Goal: Transaction & Acquisition: Purchase product/service

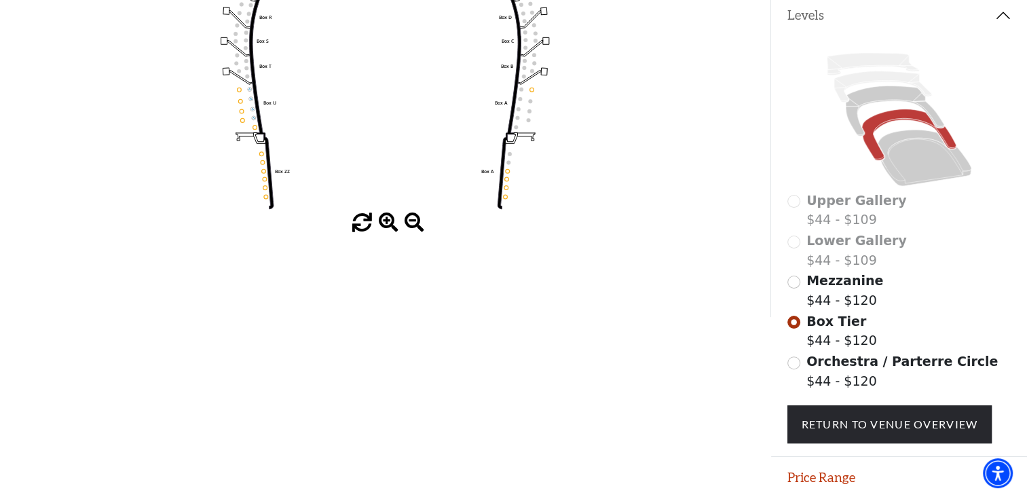
scroll to position [293, 0]
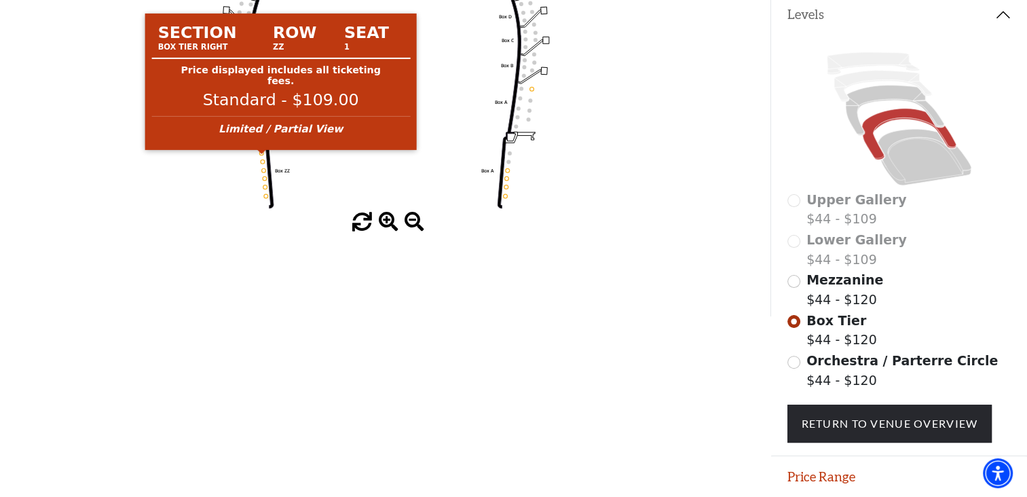
click at [261, 155] on circle at bounding box center [261, 153] width 4 height 4
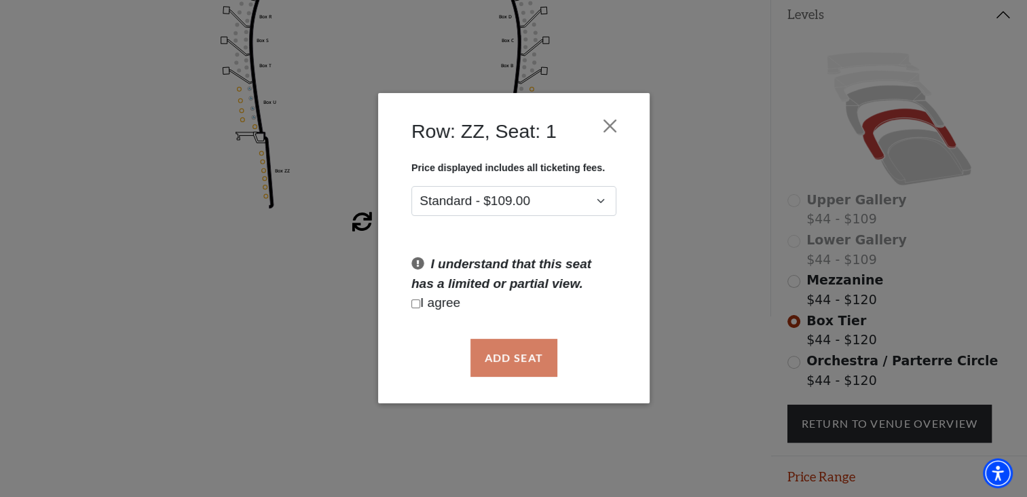
click at [413, 308] on input "Checkbox field" at bounding box center [415, 303] width 9 height 9
checkbox input "true"
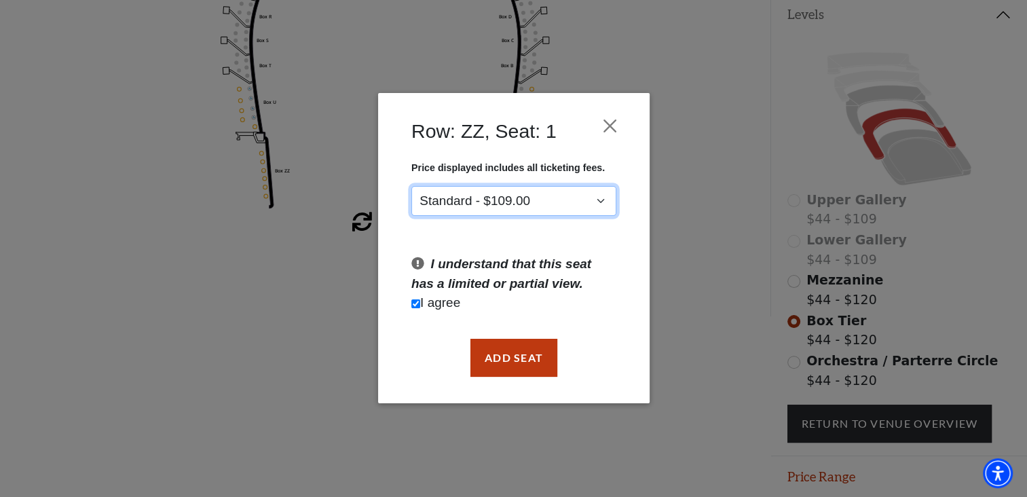
click at [592, 202] on select "Standard - $109.00" at bounding box center [513, 201] width 205 height 31
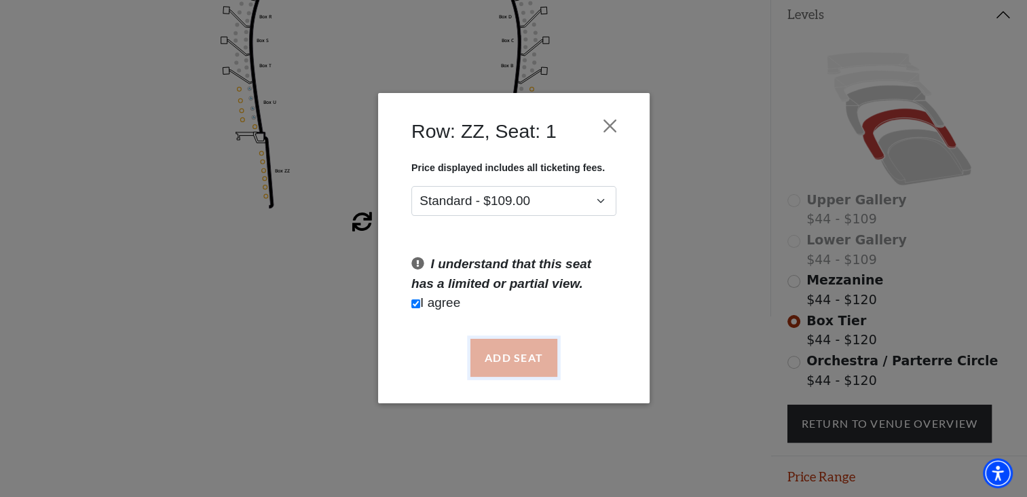
click at [541, 347] on button "Add Seat" at bounding box center [513, 358] width 87 height 38
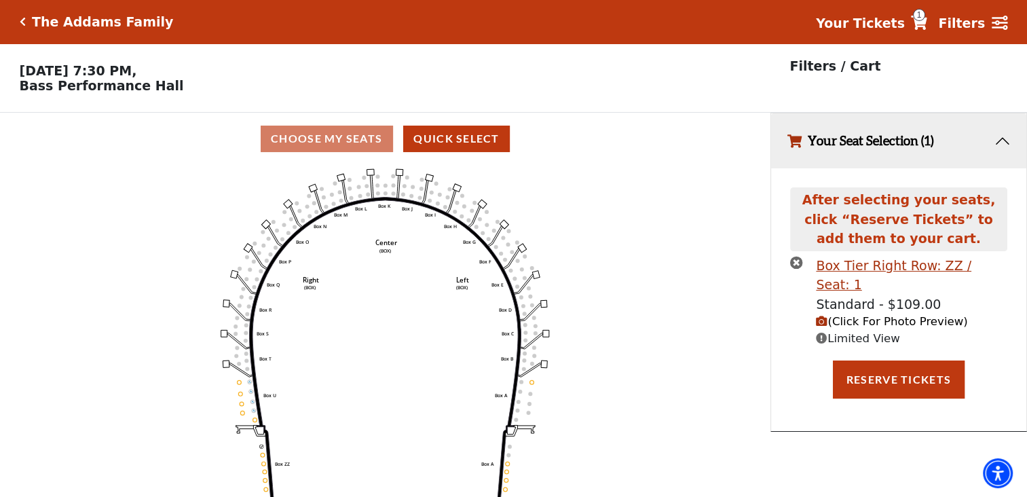
scroll to position [33, 0]
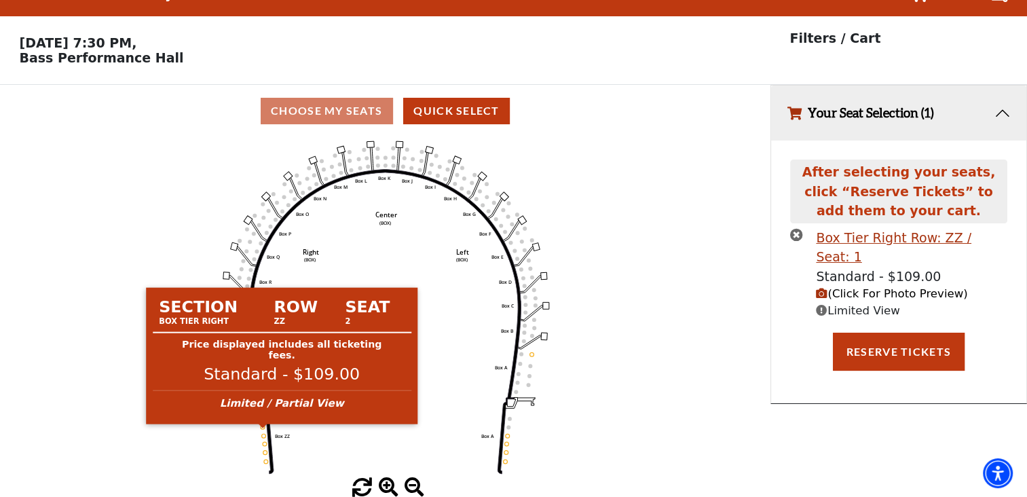
click at [262, 426] on circle at bounding box center [263, 427] width 4 height 4
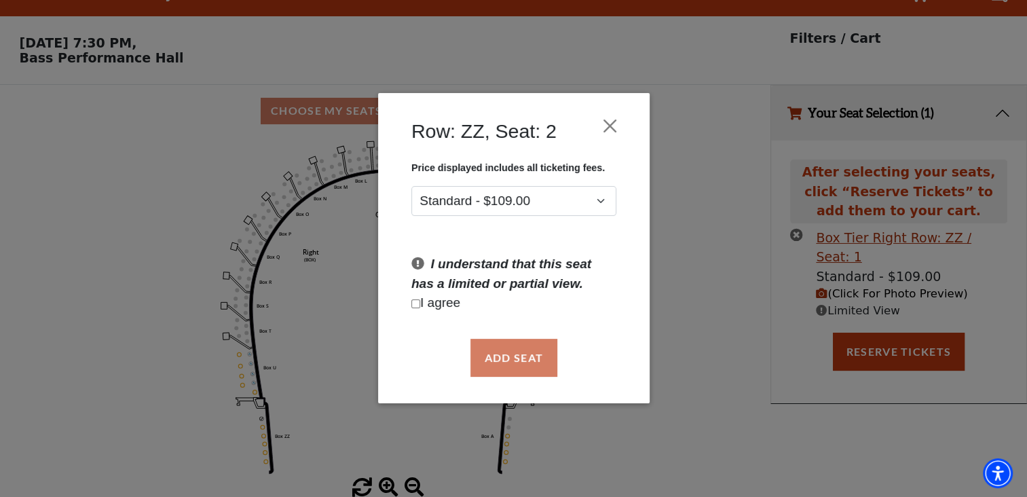
click at [422, 303] on p "I agree" at bounding box center [513, 304] width 205 height 20
click at [414, 305] on input "Checkbox field" at bounding box center [415, 303] width 9 height 9
checkbox input "true"
click at [518, 358] on button "Add Seat" at bounding box center [513, 358] width 87 height 38
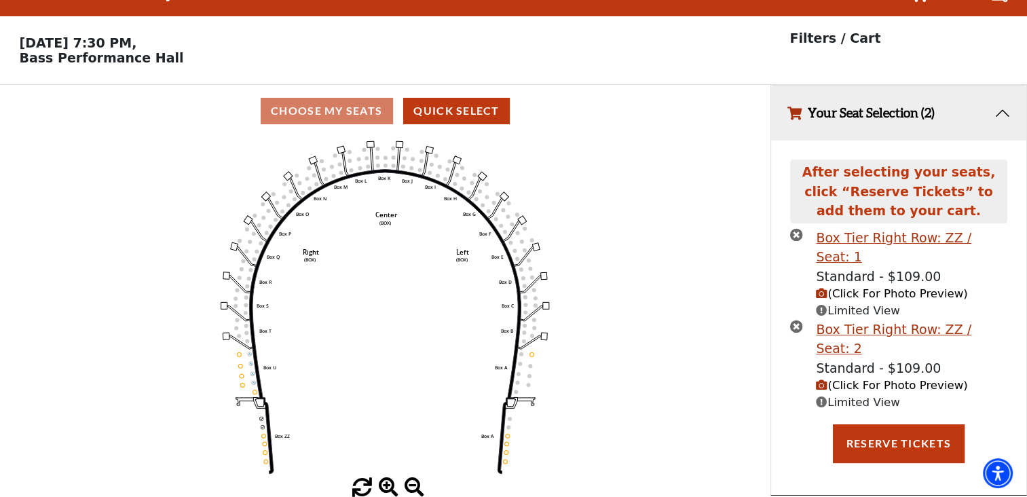
scroll to position [0, 0]
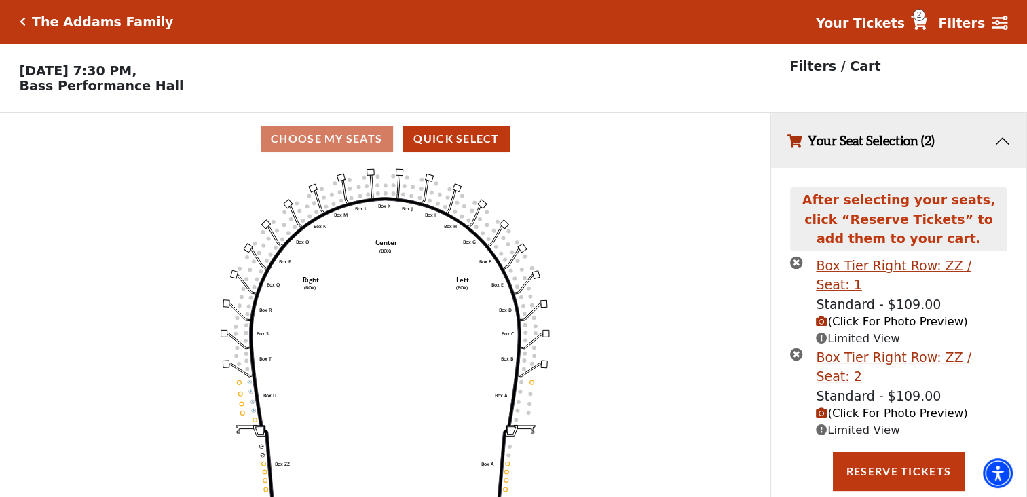
click at [852, 315] on span "(Click For Photo Preview)" at bounding box center [891, 321] width 151 height 13
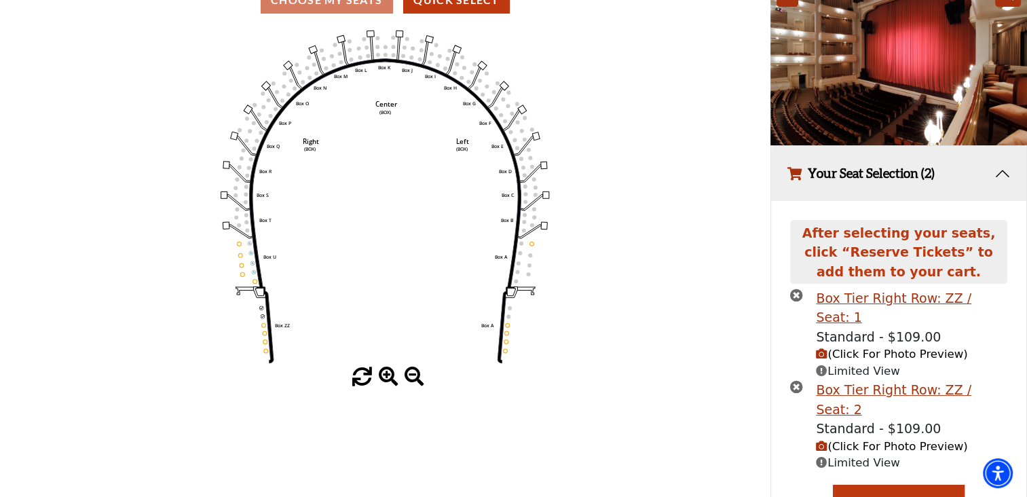
scroll to position [163, 0]
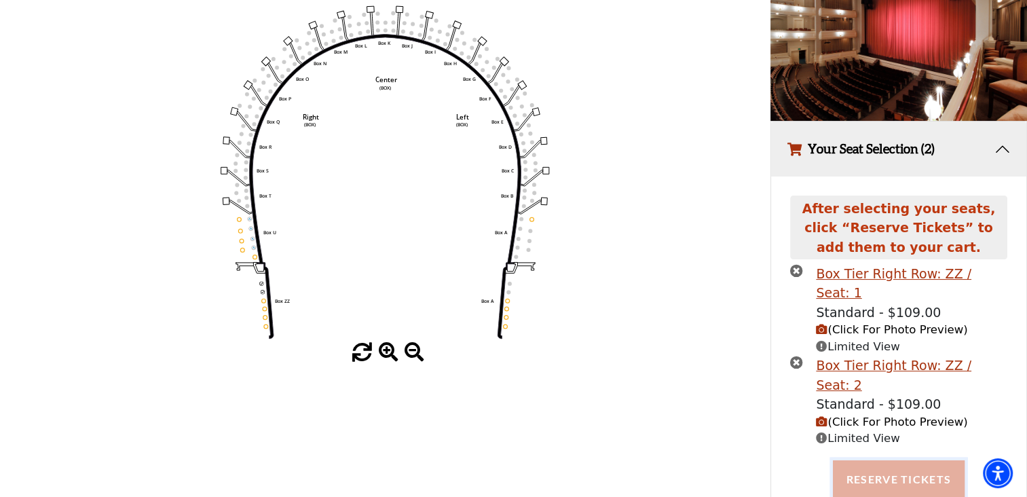
click at [923, 460] on button "Reserve Tickets" at bounding box center [899, 479] width 132 height 38
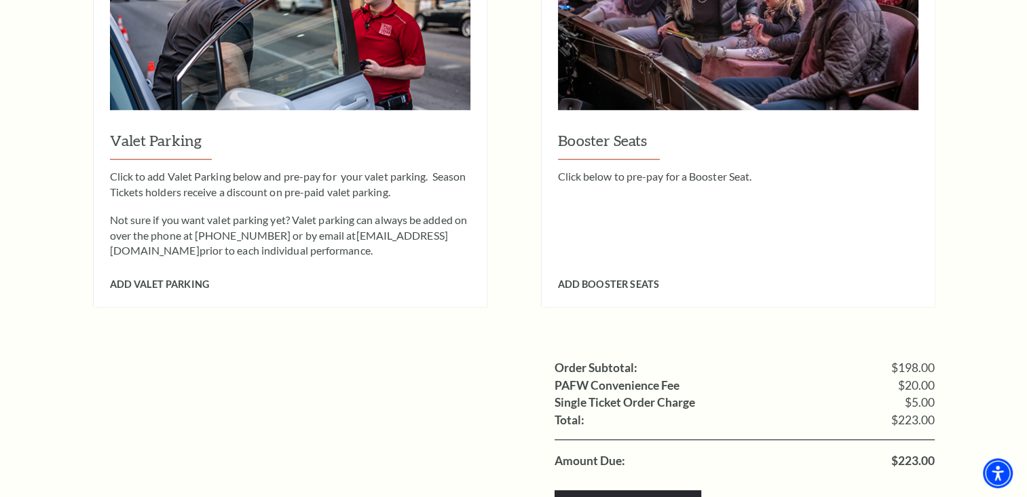
scroll to position [1069, 0]
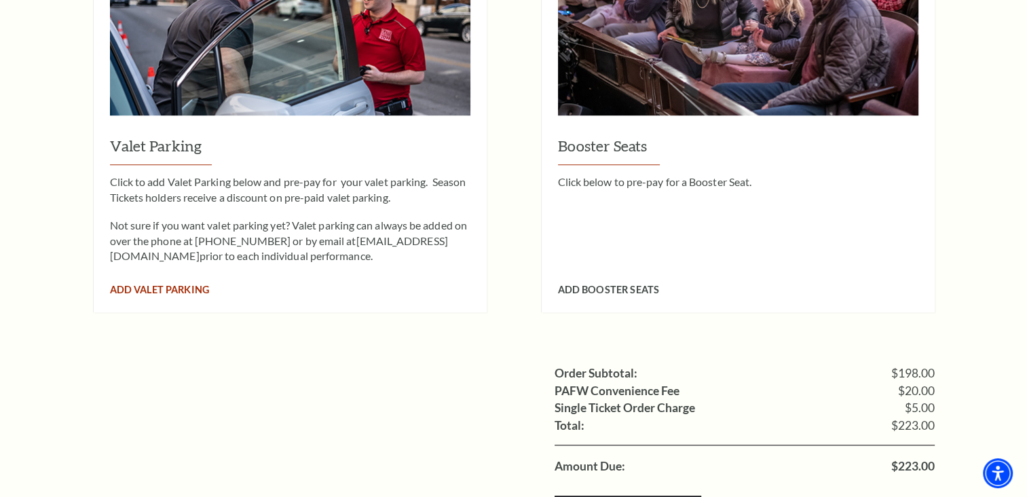
click at [189, 284] on span "Add Valet Parking" at bounding box center [159, 290] width 99 height 12
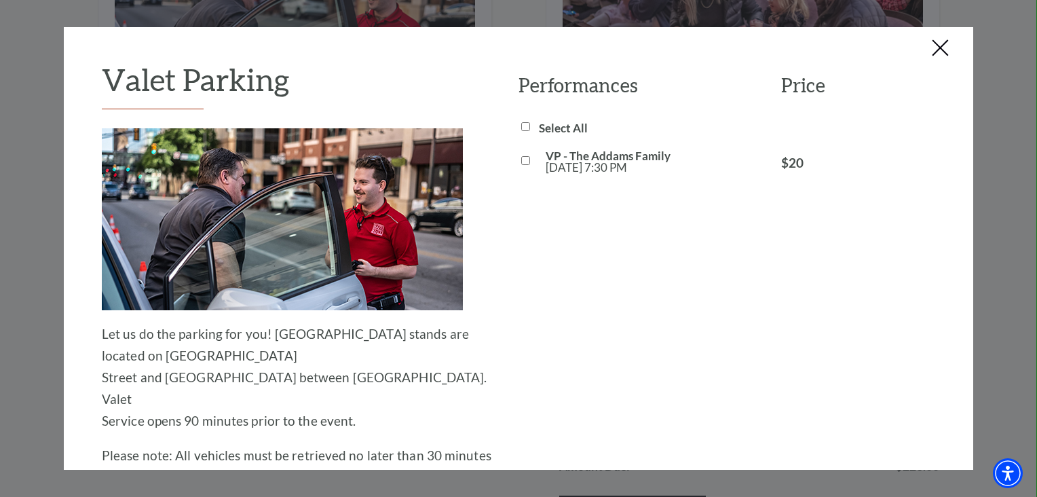
click at [946, 58] on button "Close this dialog window" at bounding box center [941, 49] width 22 height 22
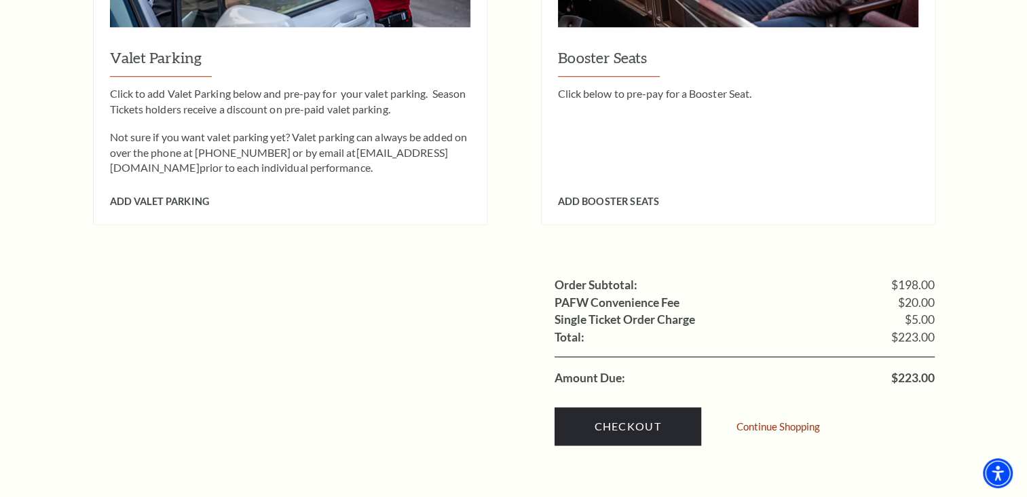
scroll to position [1161, 0]
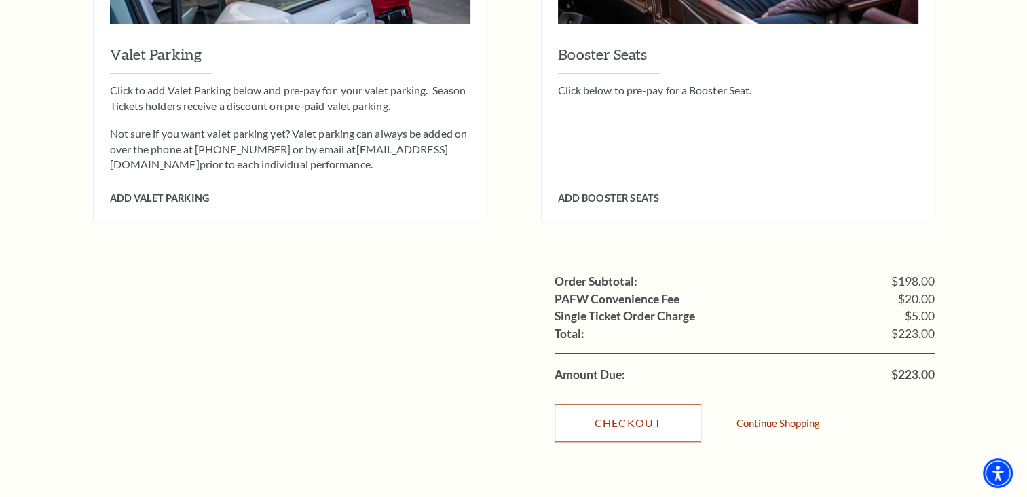
click at [641, 404] on link "Checkout" at bounding box center [627, 423] width 147 height 38
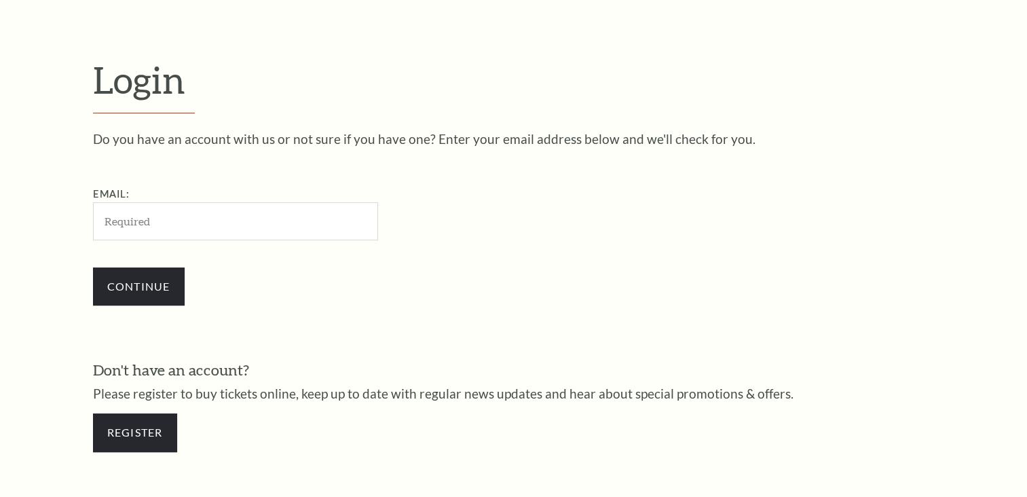
scroll to position [400, 0]
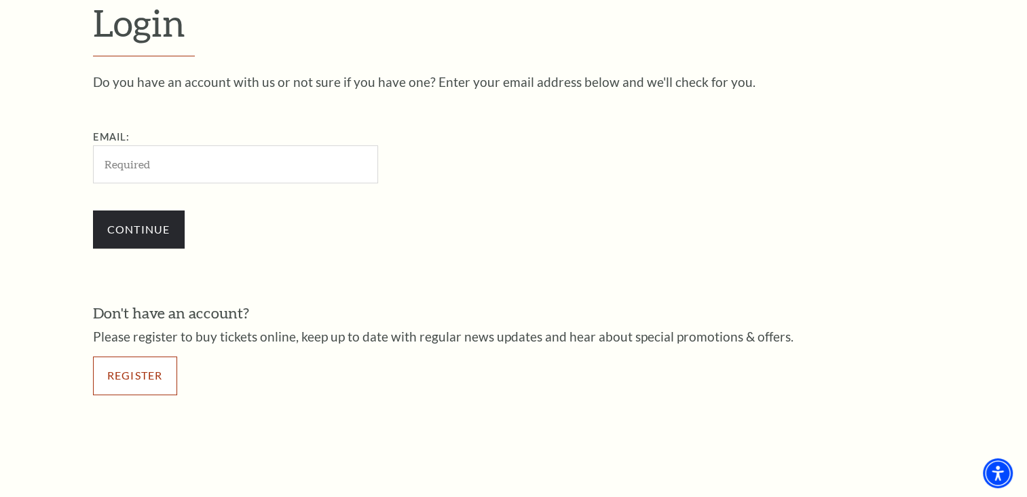
click at [155, 370] on link "Register" at bounding box center [135, 375] width 84 height 38
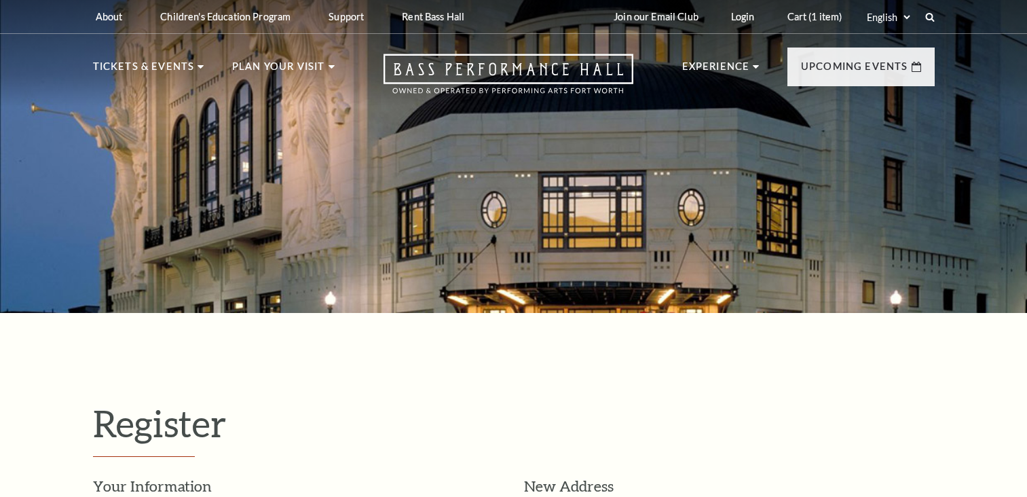
select select "1"
select select "TX"
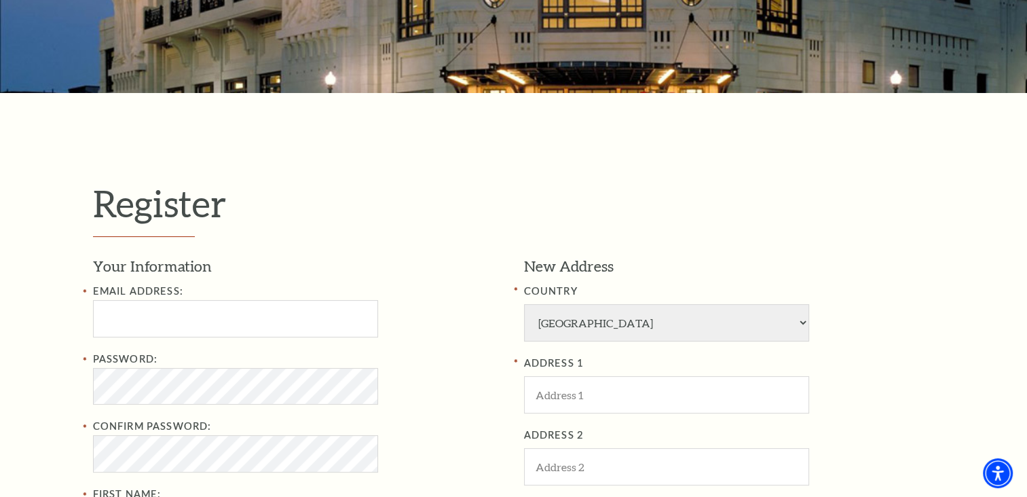
scroll to position [222, 0]
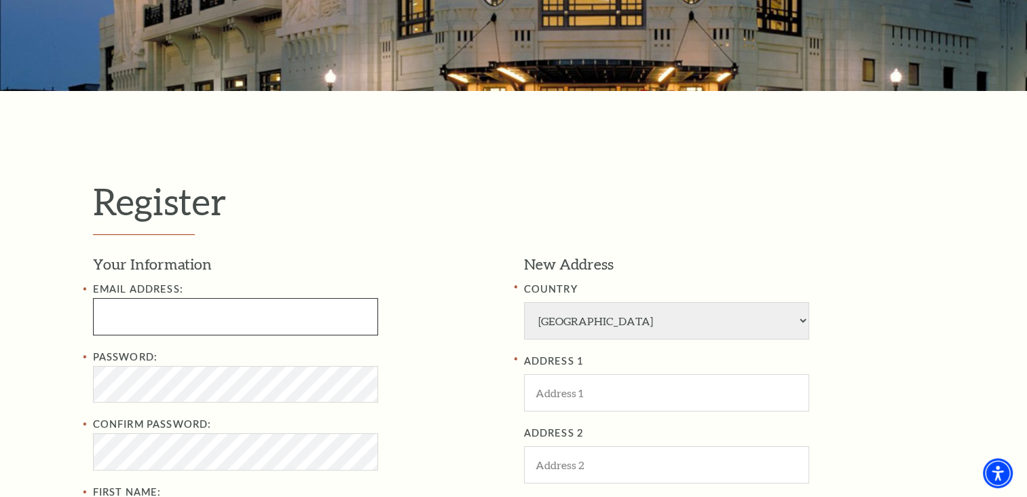
click at [166, 320] on input "Email Address:" at bounding box center [235, 316] width 285 height 37
type input "samantha.grimsley@yahoo.com"
type input "Samantha"
type input "Grimsley"
type input "6614783049"
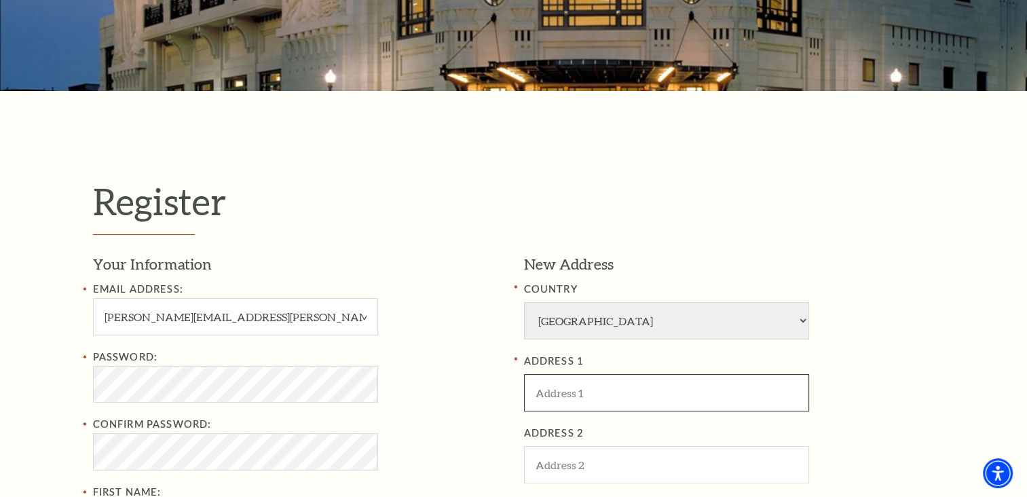
type input "1336 Goshen Rd"
type input "Springtown"
type input "76082"
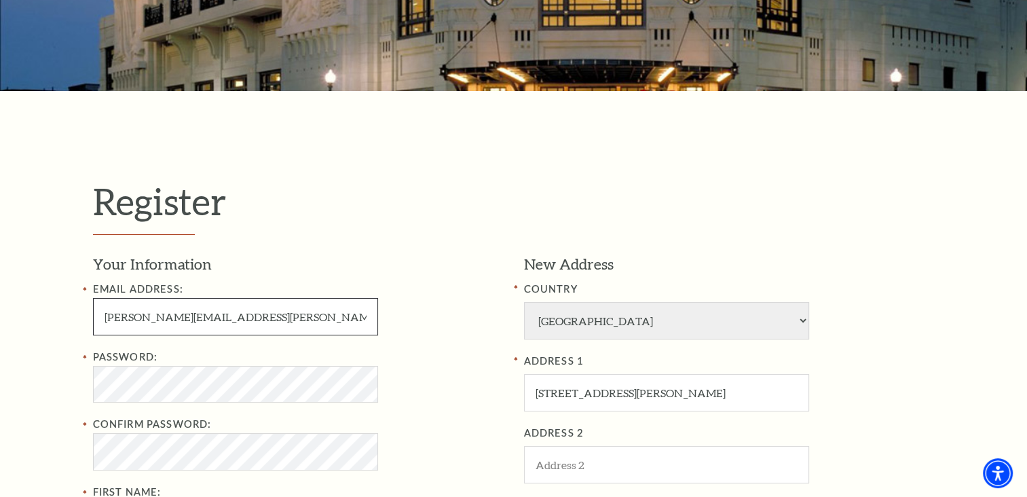
type input "661-478-3049"
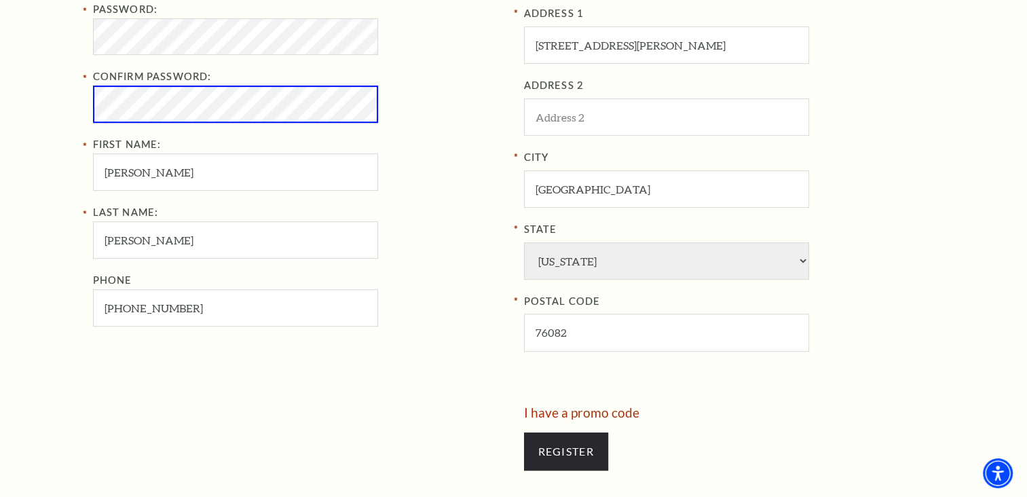
scroll to position [565, 0]
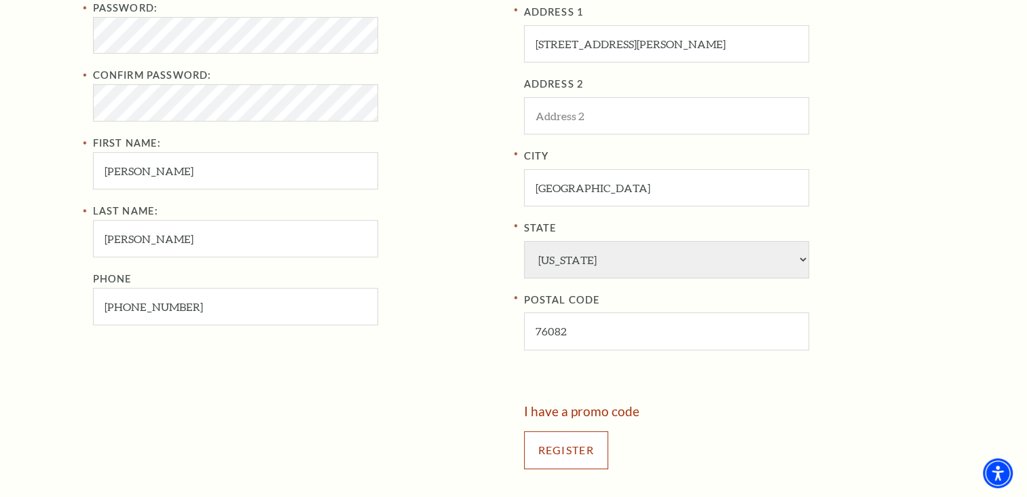
click at [563, 464] on input "Register" at bounding box center [566, 450] width 84 height 38
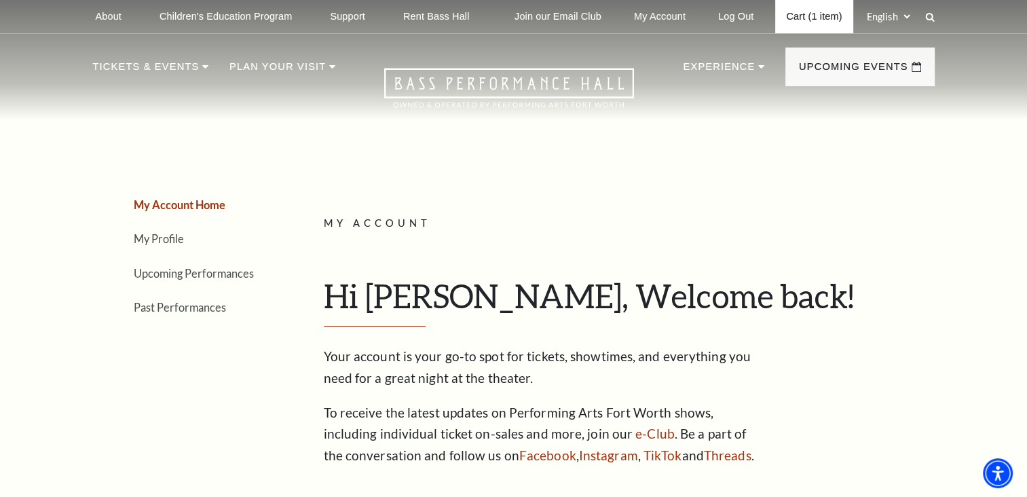
click at [793, 20] on link "Cart (1 item)" at bounding box center [813, 16] width 77 height 33
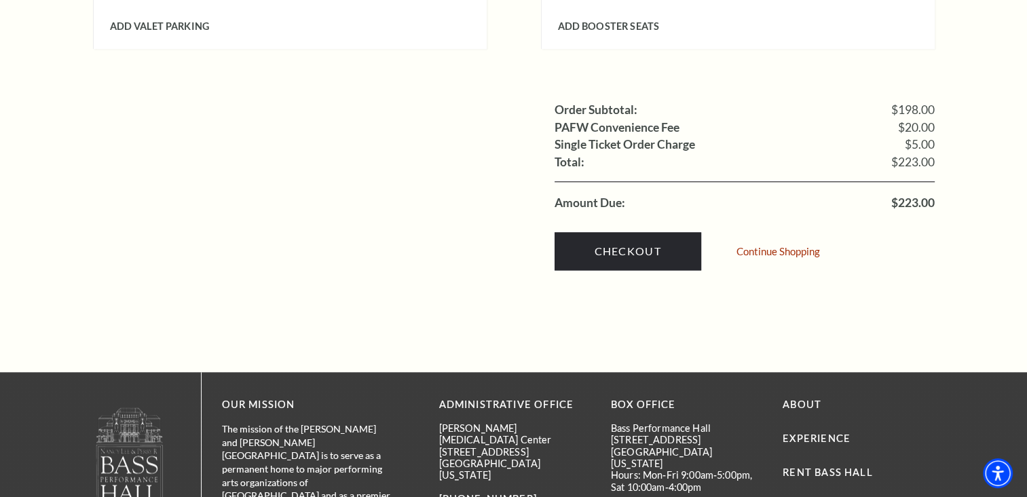
scroll to position [1335, 0]
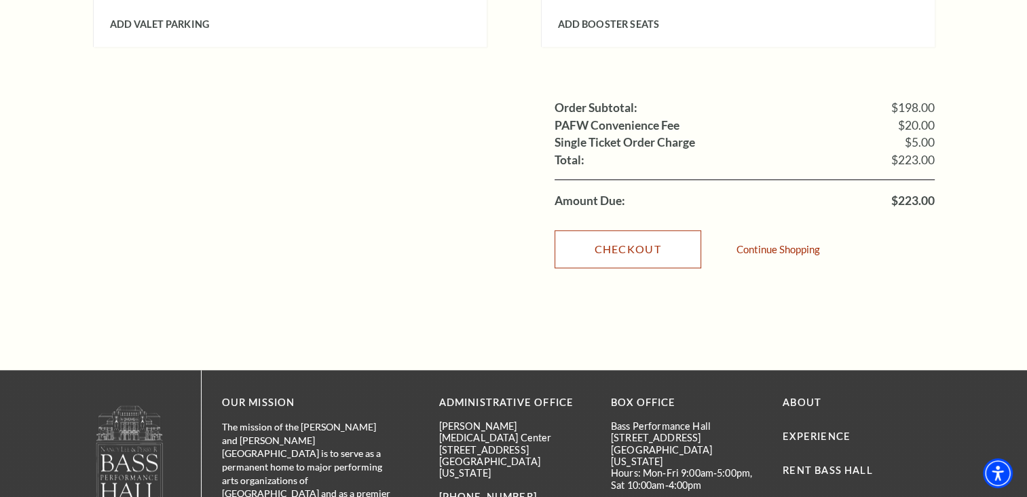
click at [606, 230] on link "Checkout" at bounding box center [627, 249] width 147 height 38
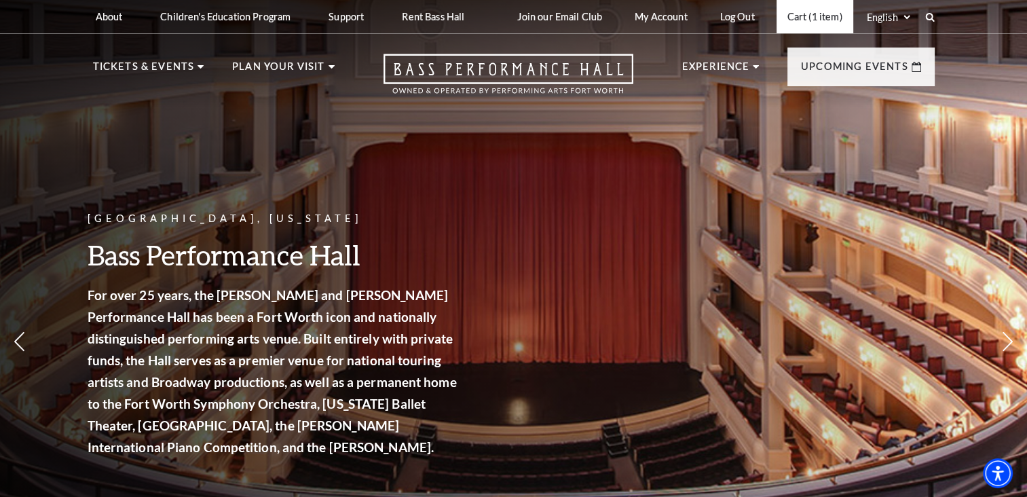
click at [822, 20] on link "Cart (1 item)" at bounding box center [814, 16] width 77 height 33
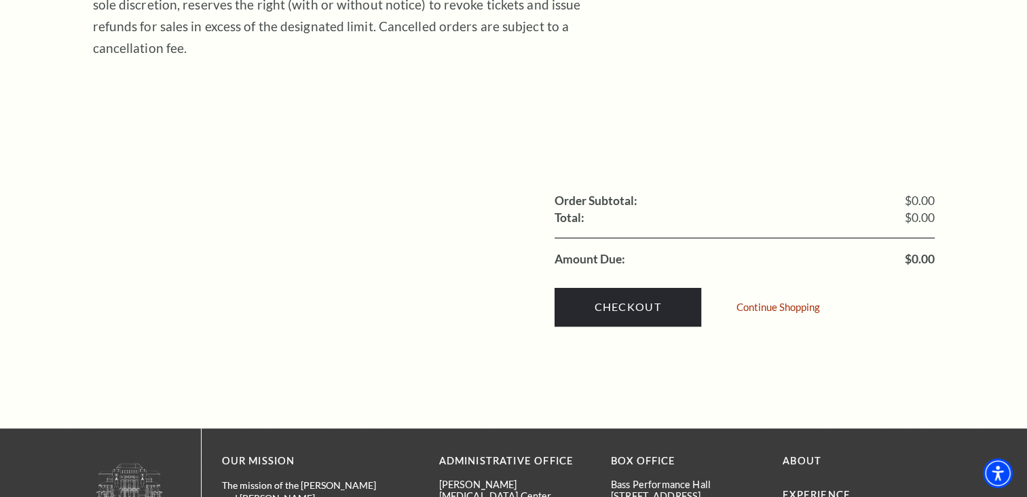
scroll to position [436, 0]
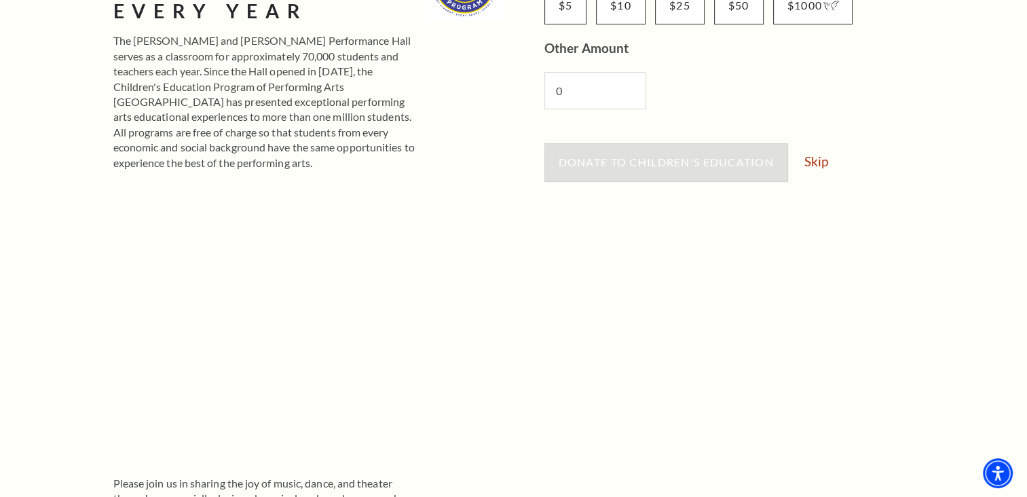
scroll to position [301, 0]
click at [819, 167] on link "Skip" at bounding box center [816, 161] width 24 height 13
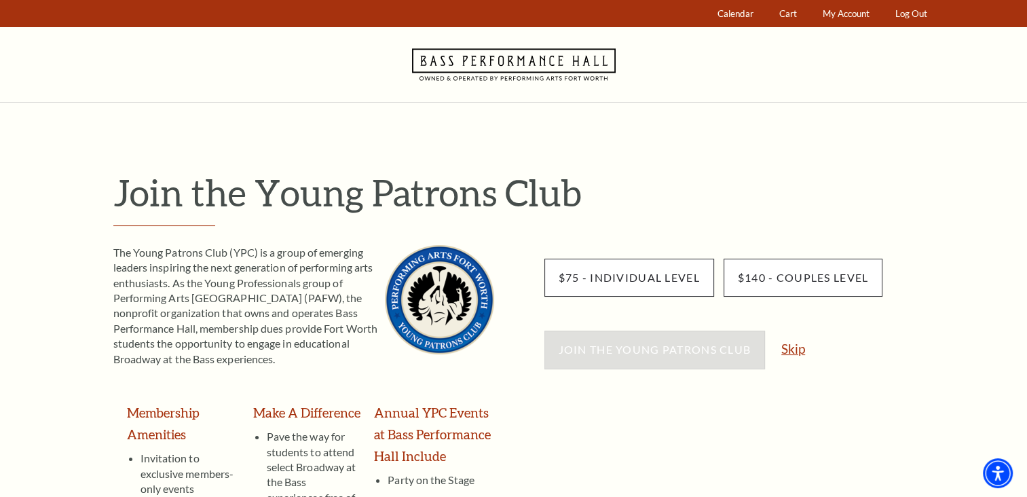
click at [785, 348] on link "Skip" at bounding box center [793, 348] width 24 height 13
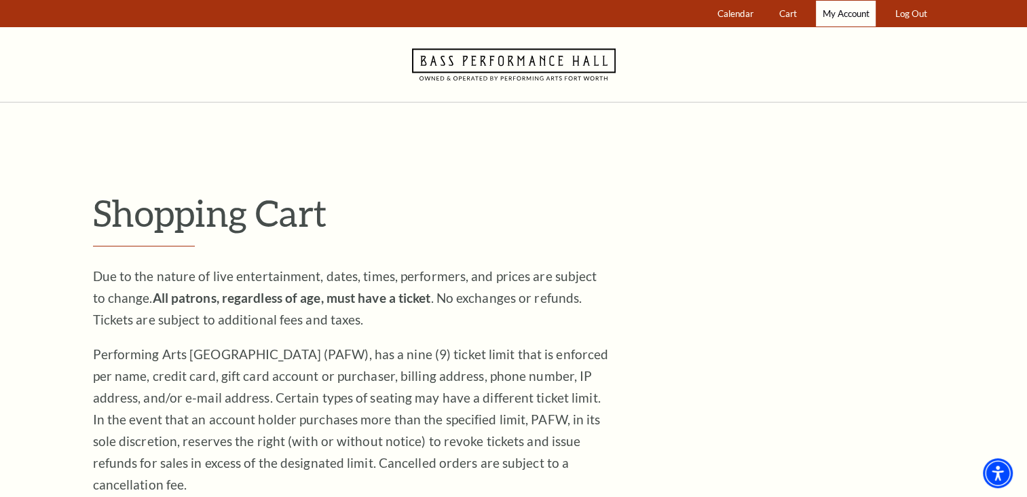
click at [843, 8] on span "My Account" at bounding box center [845, 13] width 47 height 11
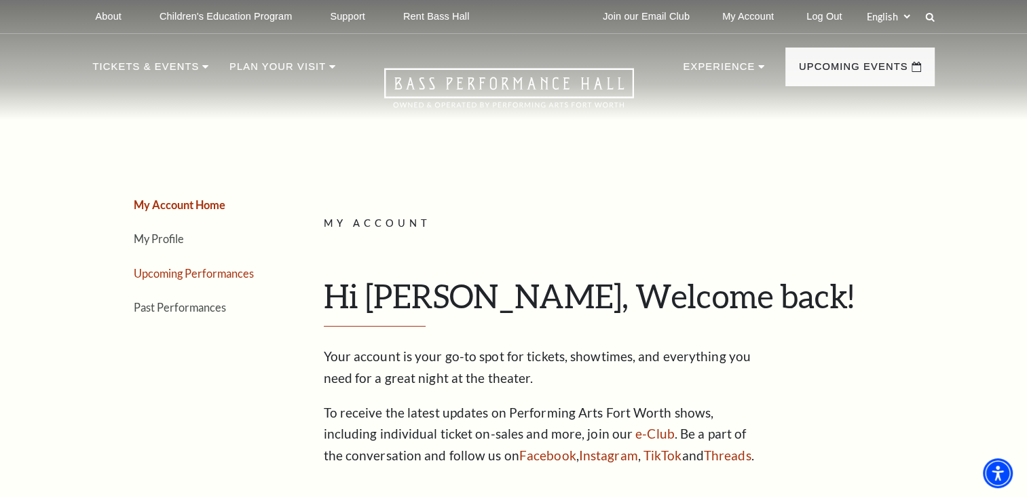
click at [182, 278] on link "Upcoming Performances" at bounding box center [194, 273] width 120 height 13
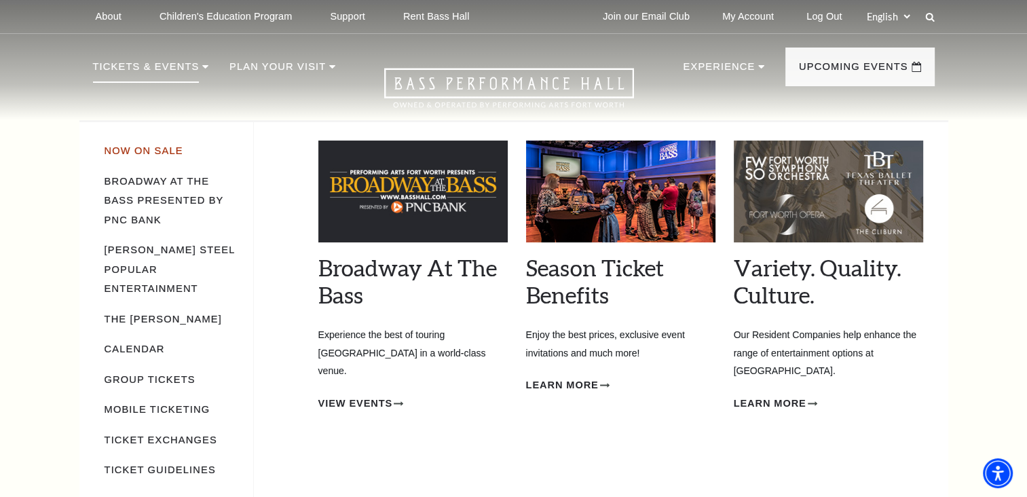
click at [154, 147] on link "Now On Sale" at bounding box center [143, 150] width 79 height 11
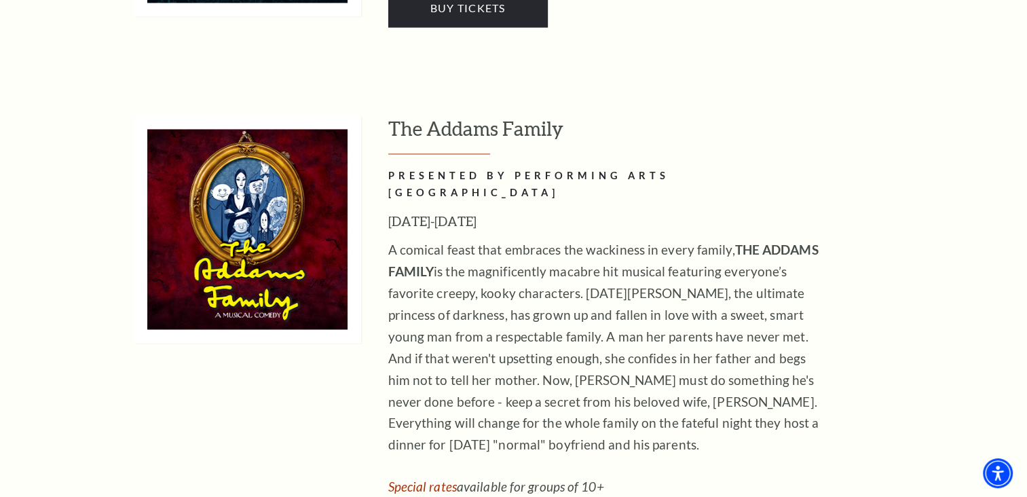
scroll to position [2125, 0]
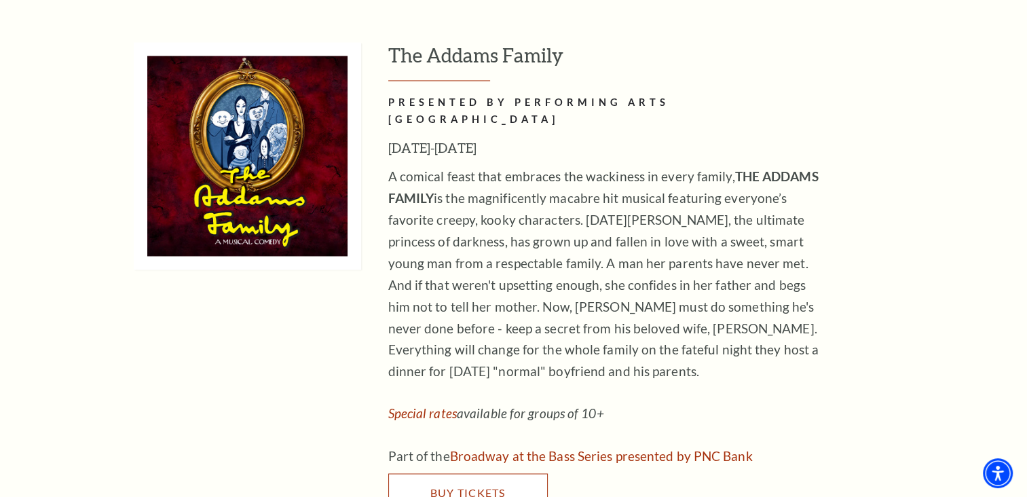
click at [494, 473] on link "Buy Tickets" at bounding box center [467, 492] width 159 height 38
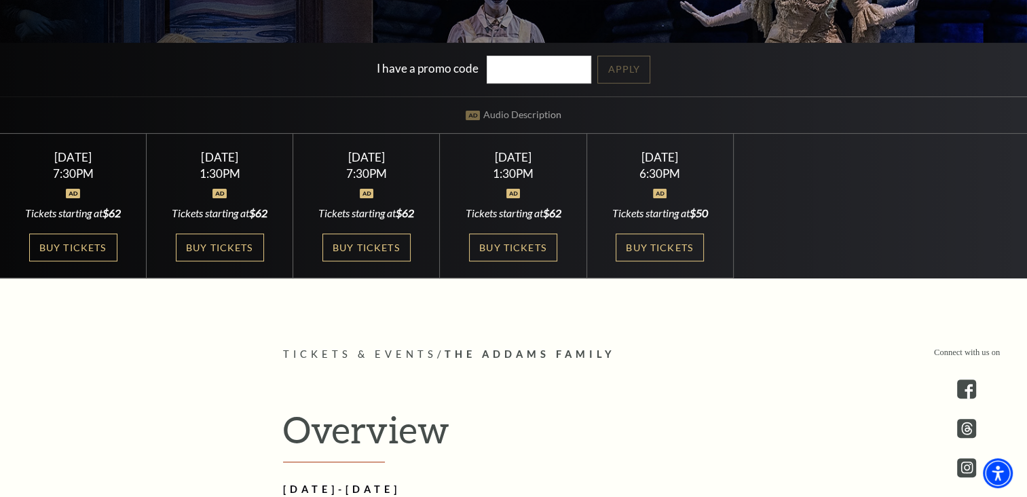
scroll to position [347, 0]
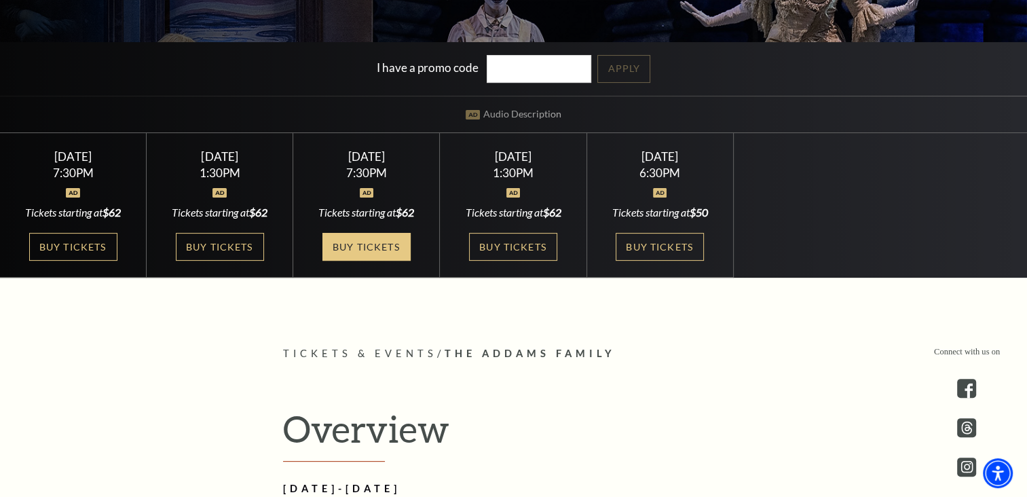
click at [359, 245] on link "Buy Tickets" at bounding box center [366, 247] width 88 height 28
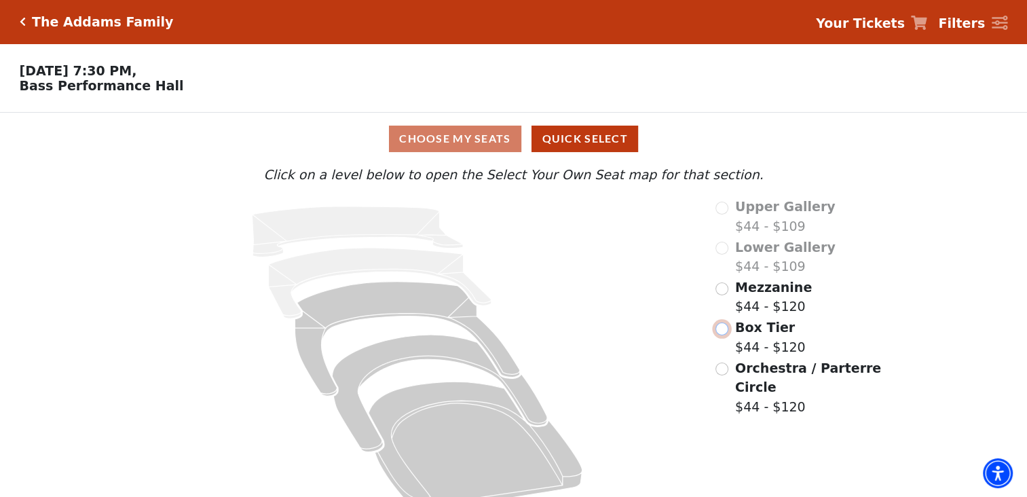
click at [724, 335] on input "Box Tier$44 - $120\a" at bounding box center [721, 328] width 13 height 13
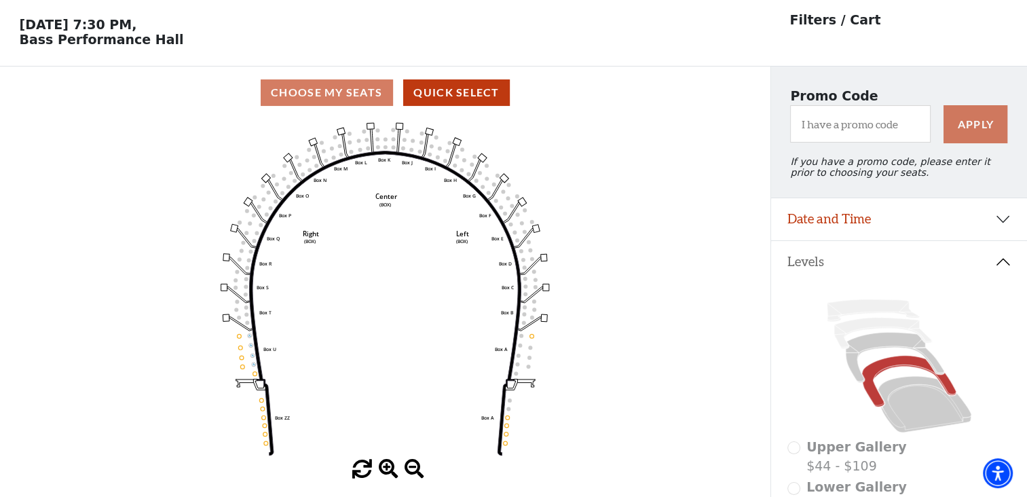
scroll to position [62, 0]
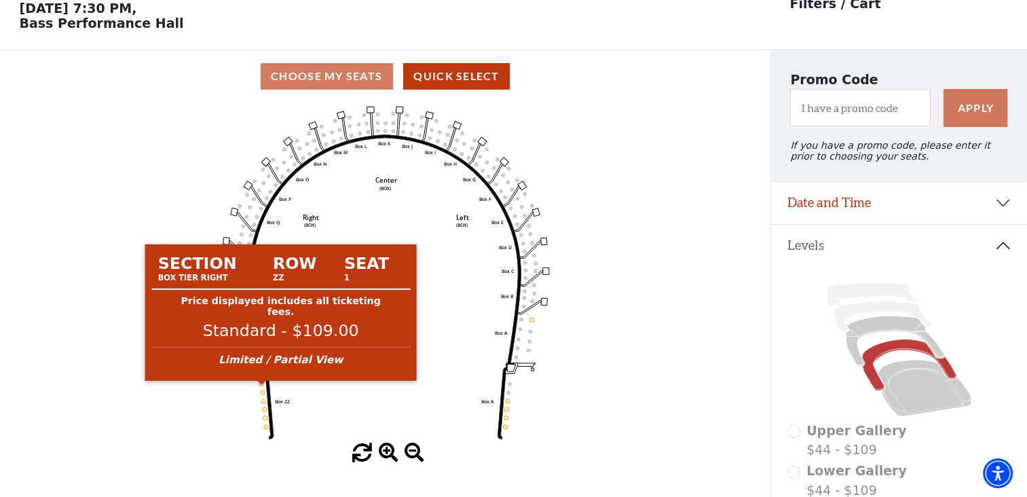
click at [261, 386] on circle at bounding box center [261, 384] width 4 height 4
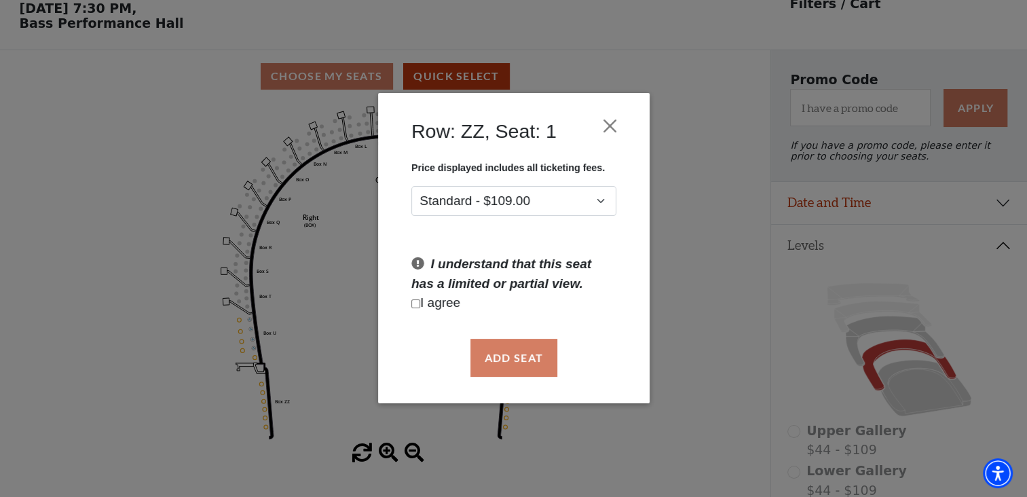
click at [449, 307] on p "I agree" at bounding box center [513, 304] width 205 height 20
click at [414, 304] on input "Checkbox field" at bounding box center [415, 303] width 9 height 9
checkbox input "true"
click at [518, 350] on button "Add Seat" at bounding box center [513, 358] width 87 height 38
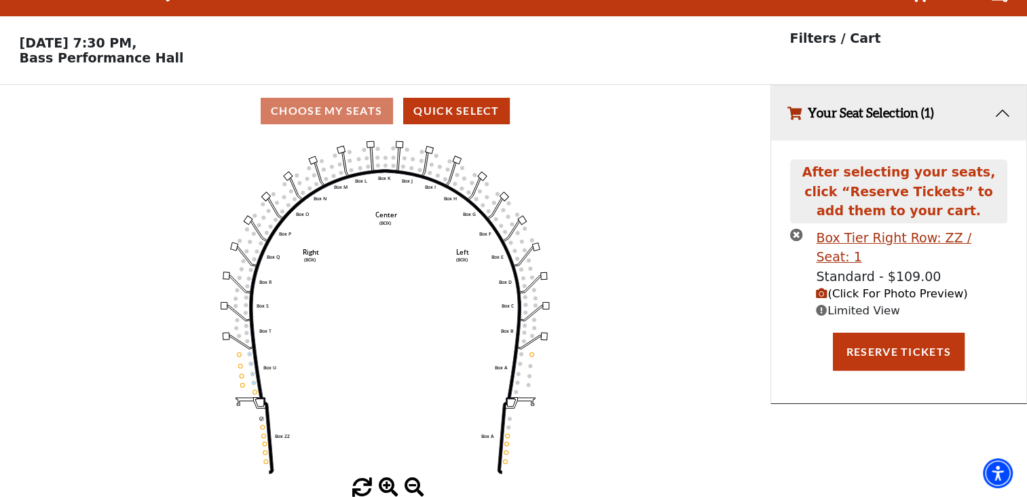
scroll to position [0, 0]
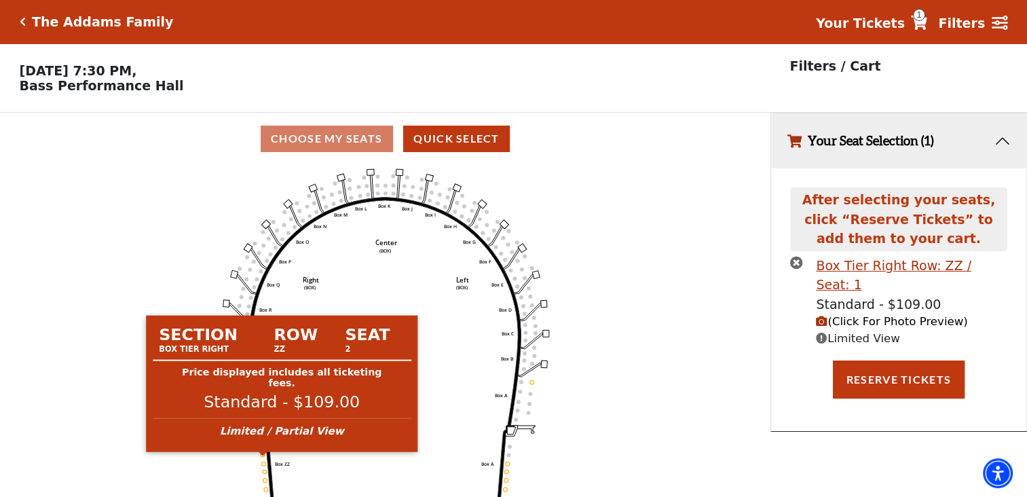
click at [262, 457] on circle at bounding box center [263, 455] width 4 height 4
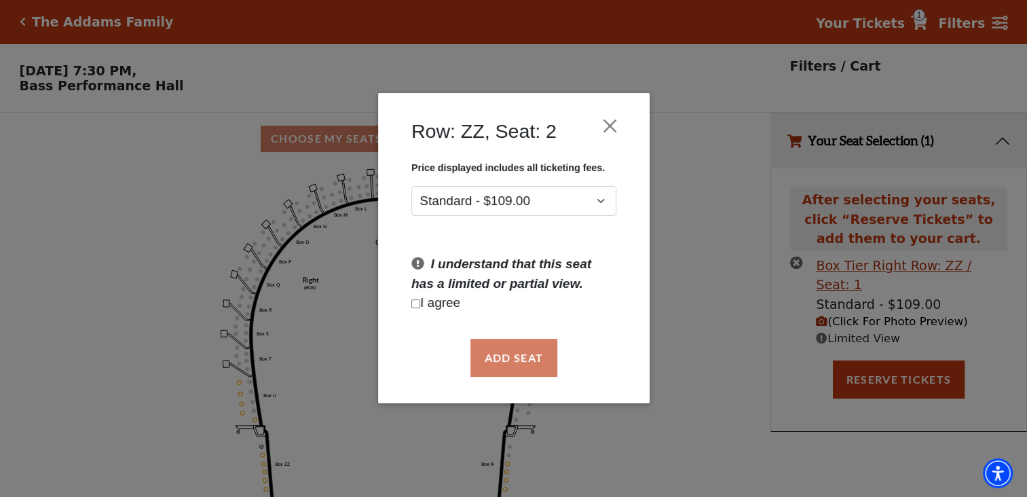
click at [417, 303] on input "Checkbox field" at bounding box center [415, 303] width 9 height 9
checkbox input "true"
click at [514, 351] on button "Add Seat" at bounding box center [513, 358] width 87 height 38
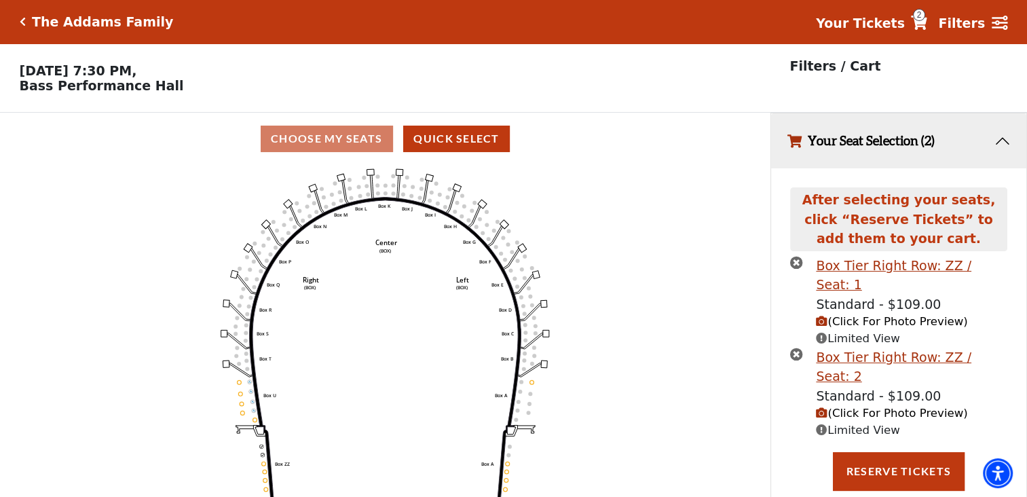
scroll to position [33, 0]
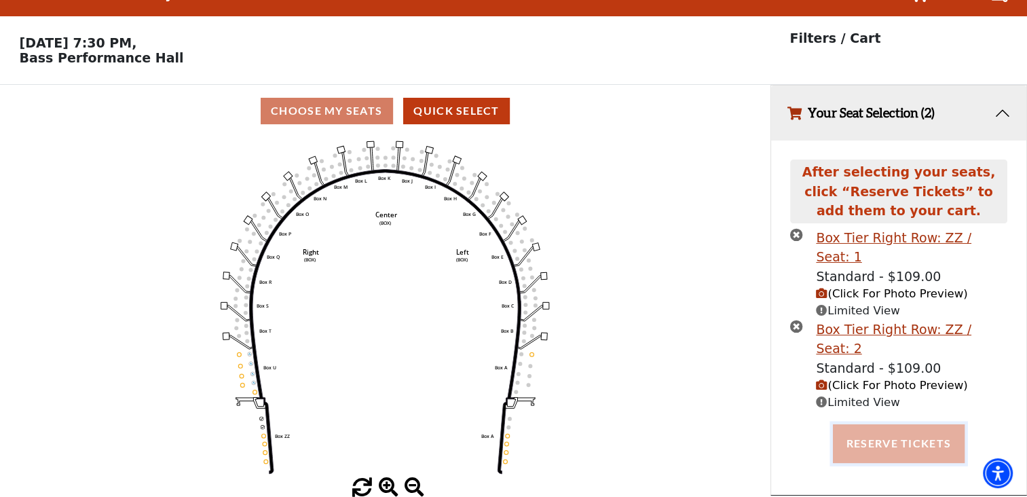
click at [883, 424] on button "Reserve Tickets" at bounding box center [899, 443] width 132 height 38
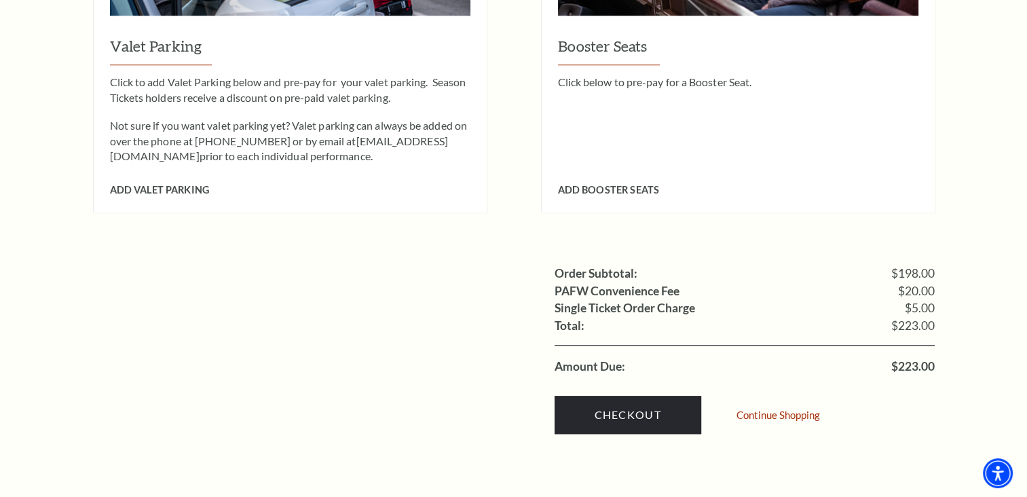
scroll to position [1170, 0]
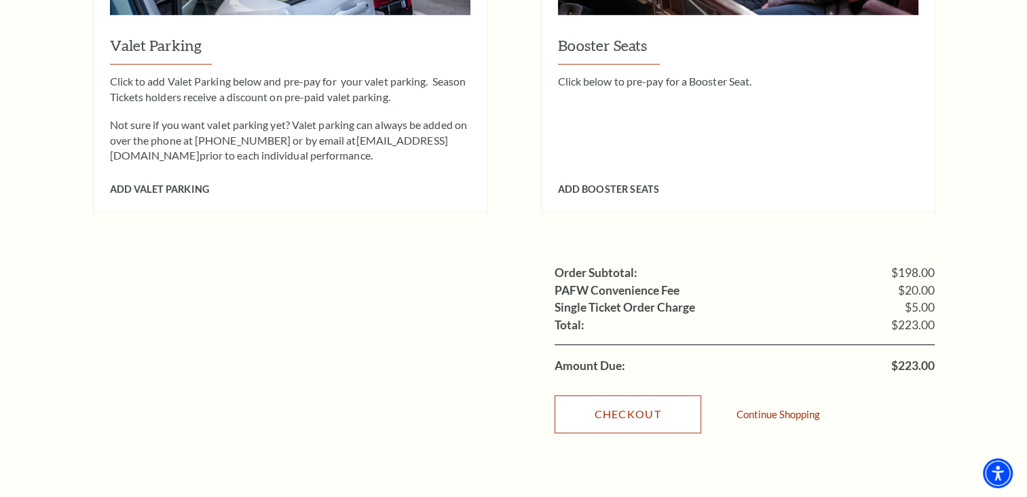
click at [657, 395] on link "Checkout" at bounding box center [627, 414] width 147 height 38
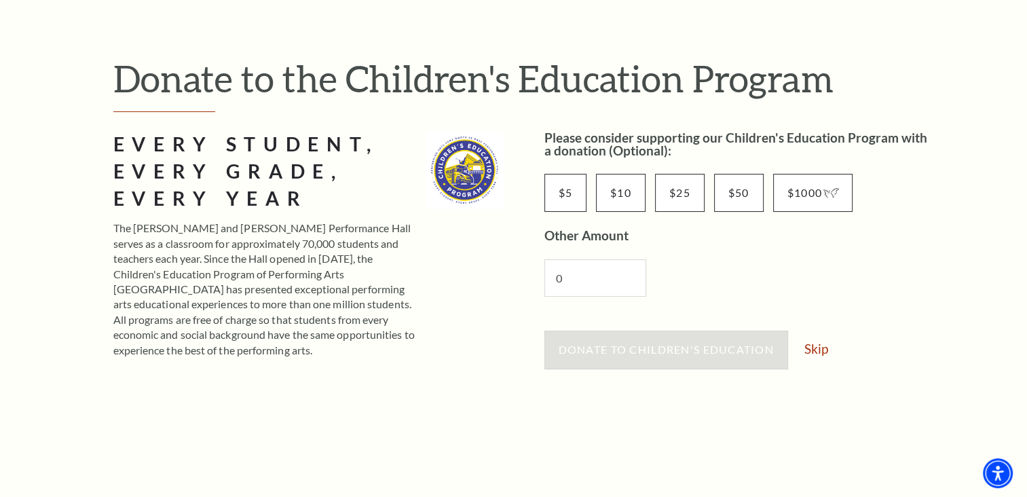
scroll to position [157, 0]
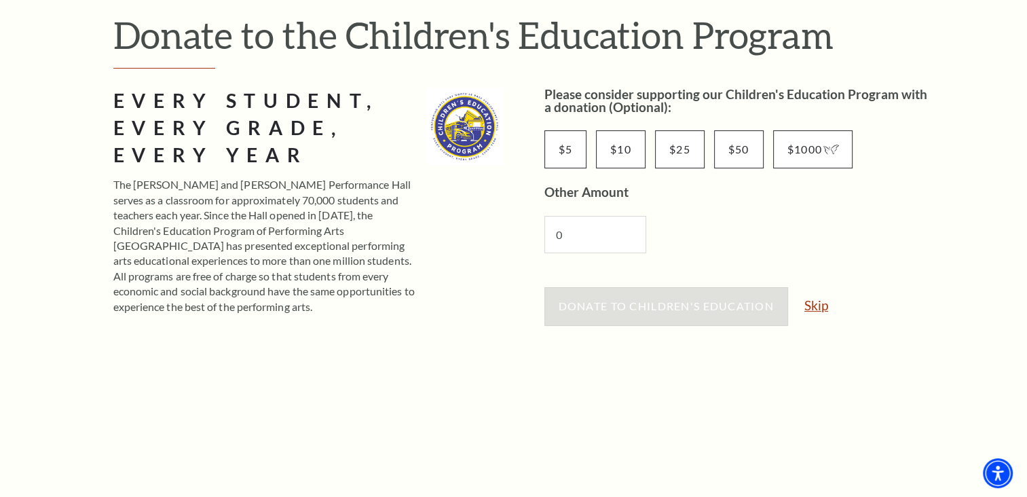
click at [809, 304] on link "Skip" at bounding box center [816, 305] width 24 height 13
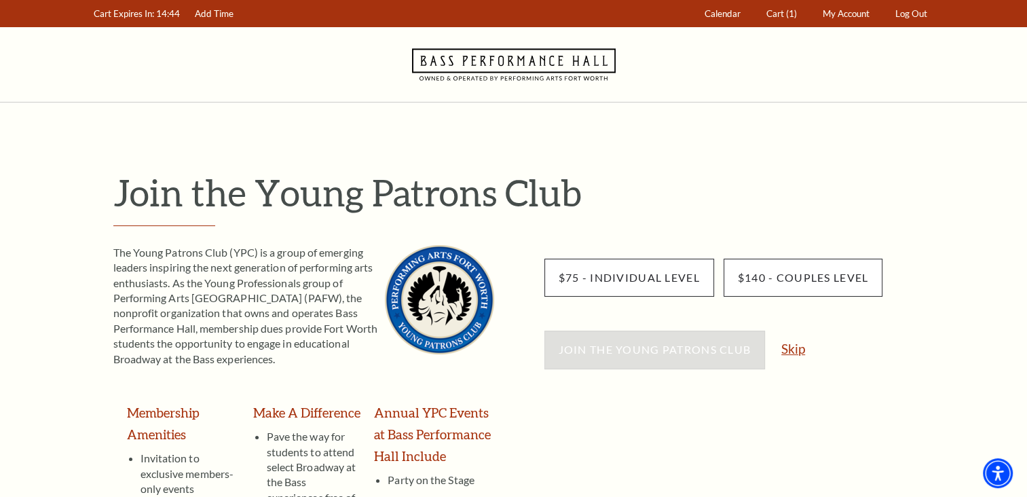
click at [792, 342] on link "Skip" at bounding box center [793, 348] width 24 height 13
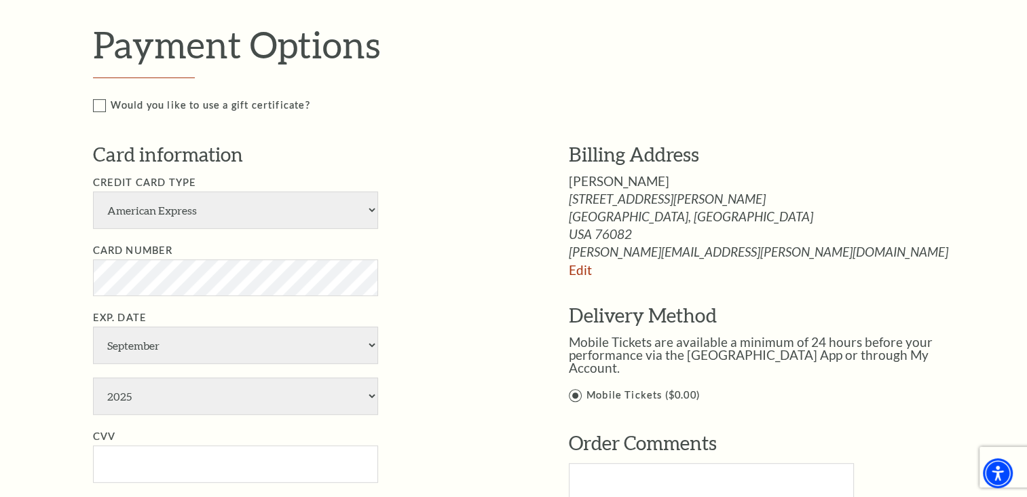
scroll to position [616, 0]
click at [285, 206] on select "American Express Visa Master Card Discover" at bounding box center [235, 209] width 285 height 37
select select "24"
click at [93, 191] on select "American Express Visa Master Card Discover" at bounding box center [235, 209] width 285 height 37
click at [508, 269] on li "Card Number" at bounding box center [310, 269] width 435 height 54
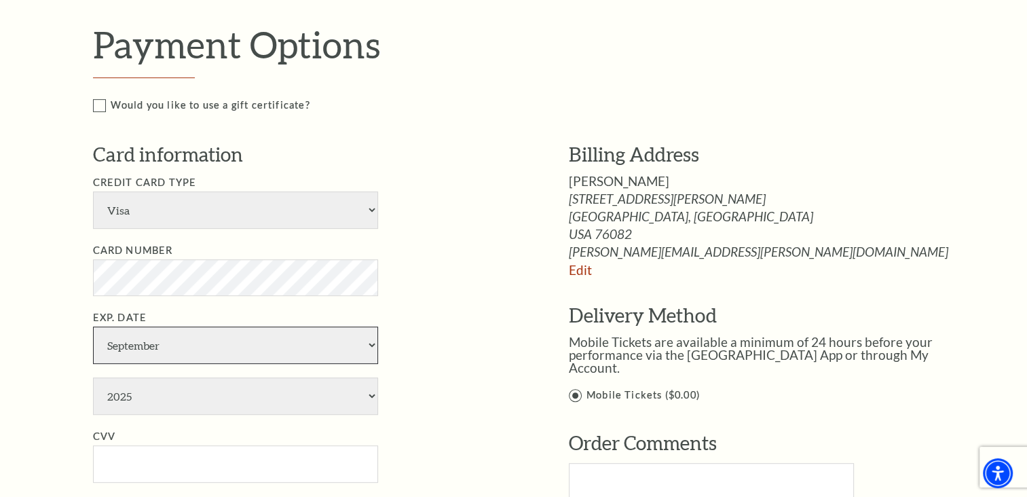
click at [309, 347] on select "January February March April May June July August September October November De…" at bounding box center [235, 344] width 285 height 37
select select "7"
click at [93, 326] on select "January February March April May June July August September October November De…" at bounding box center [235, 344] width 285 height 37
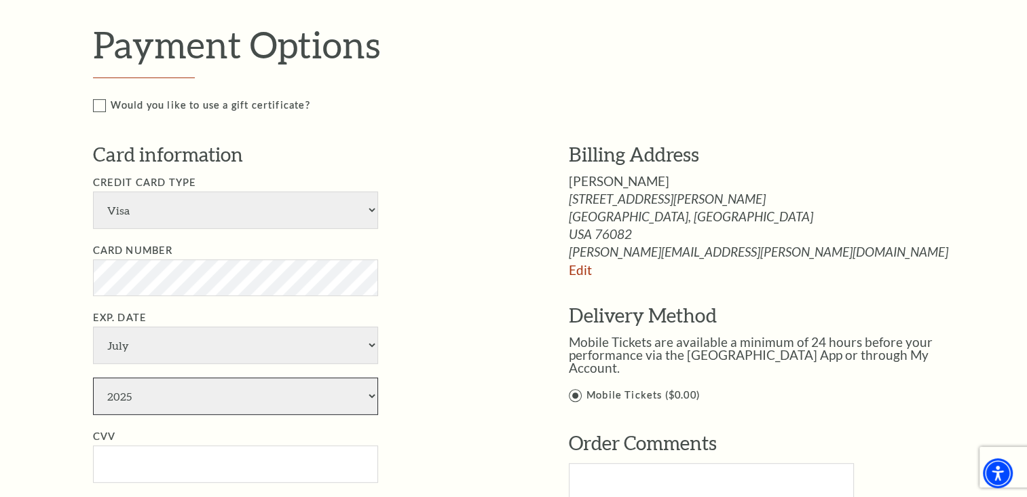
click at [242, 397] on select "2025 2026 2027 2028 2029 2030 2031 2032 2033 2034" at bounding box center [235, 395] width 285 height 37
select select "2028"
click at [93, 377] on select "2025 2026 2027 2028 2029 2030 2031 2032 2033 2034" at bounding box center [235, 395] width 285 height 37
click at [254, 457] on input "CVV" at bounding box center [235, 463] width 285 height 37
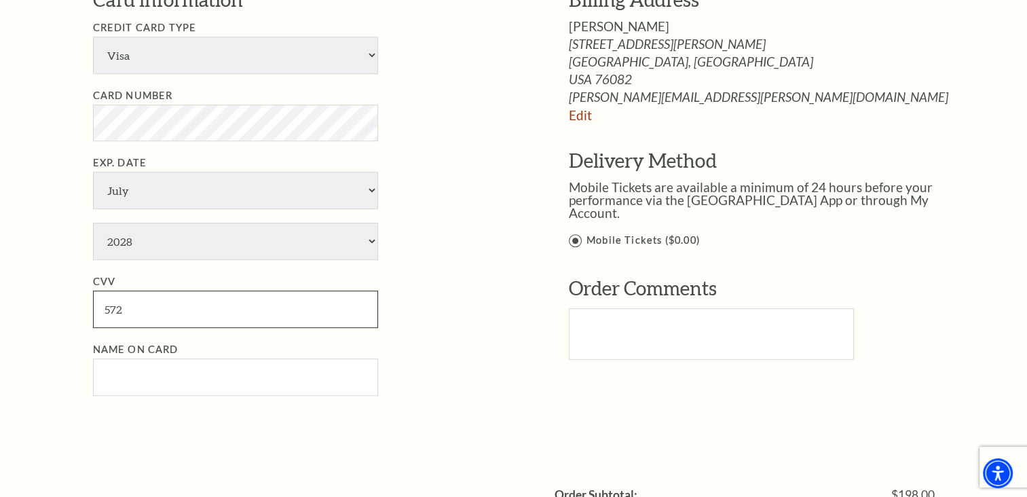
scroll to position [776, 0]
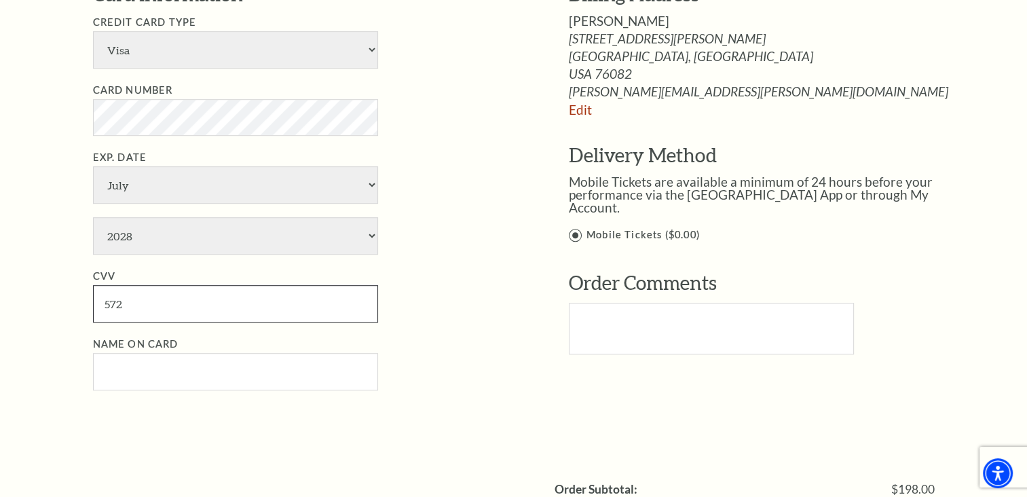
type input "572"
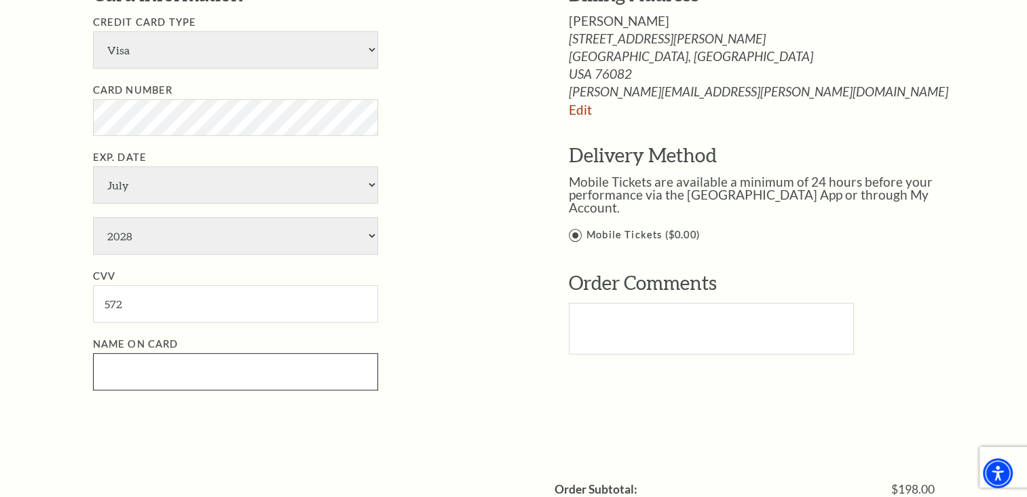
click at [259, 367] on input "Name on Card" at bounding box center [235, 371] width 285 height 37
type input "Samantha Grimsley"
click at [510, 375] on li "Name on Card Samantha Grimsley" at bounding box center [310, 363] width 435 height 54
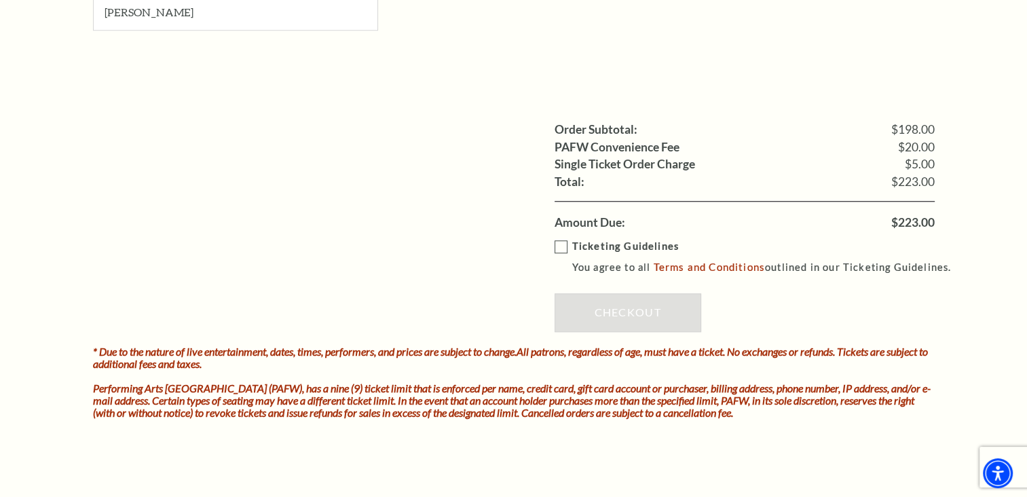
scroll to position [1137, 0]
click at [563, 240] on label "Ticketing Guidelines You agree to all Terms and Conditions outlined in our Tick…" at bounding box center [758, 255] width 409 height 37
click at [0, 0] on input "Ticketing Guidelines You agree to all Terms and Conditions outlined in our Tick…" at bounding box center [0, 0] width 0 height 0
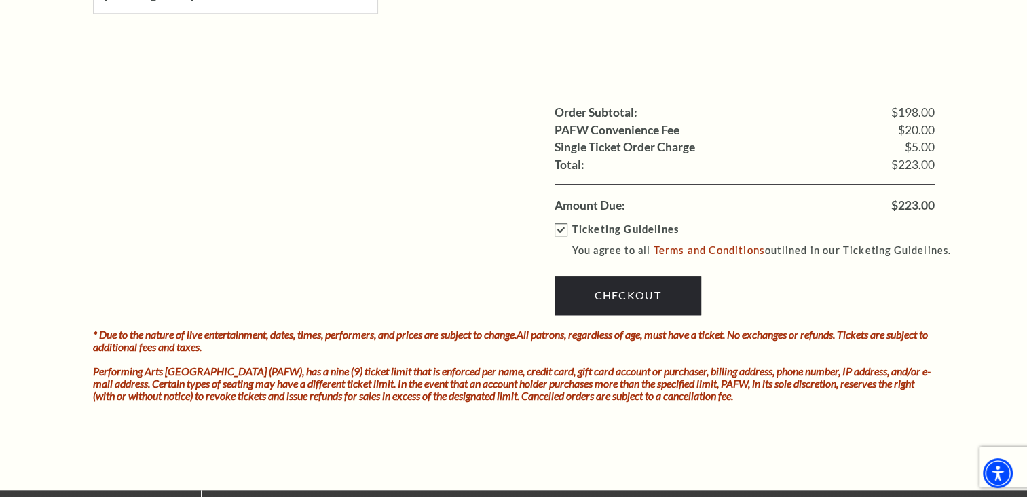
scroll to position [1155, 0]
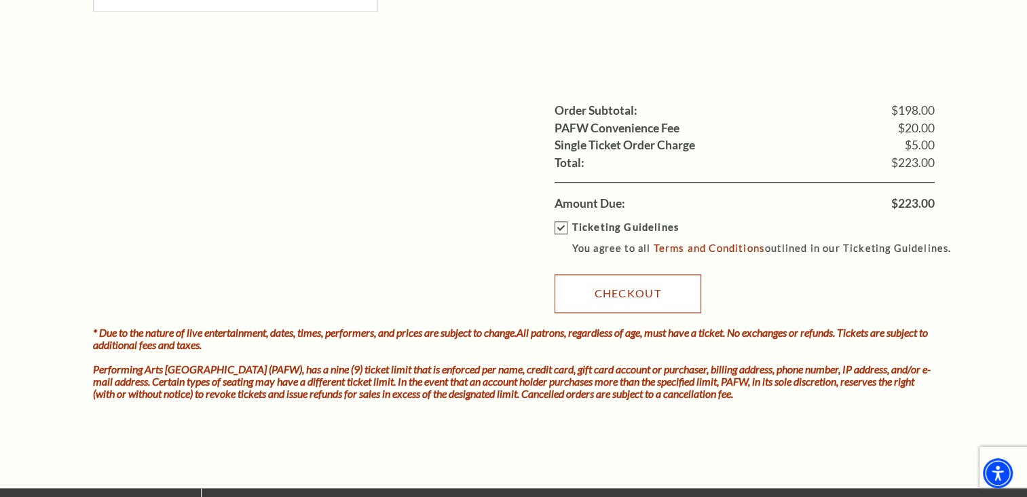
click at [609, 288] on link "Checkout" at bounding box center [627, 293] width 147 height 38
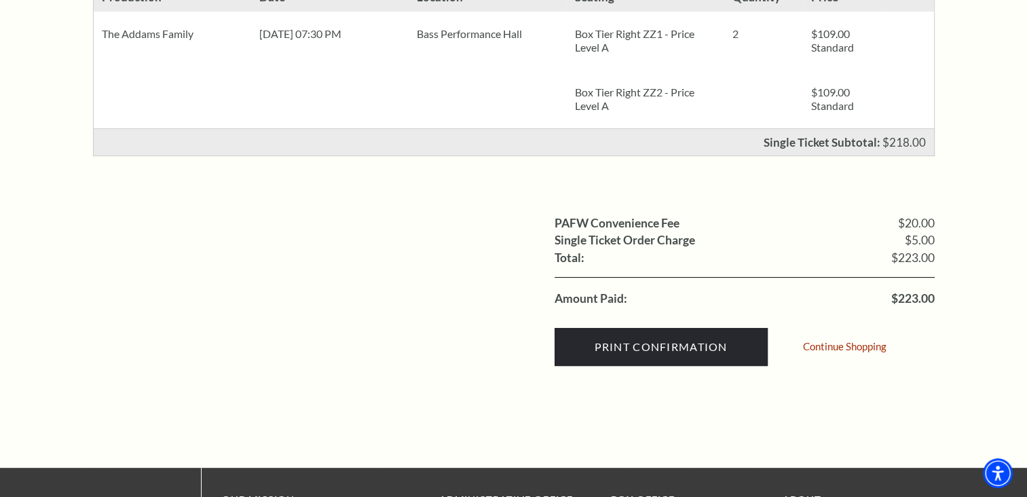
scroll to position [361, 0]
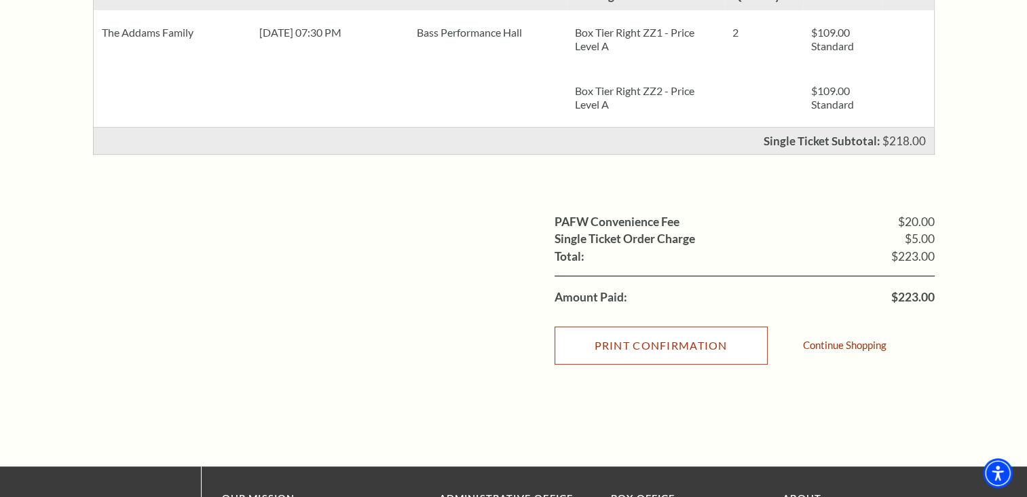
click at [613, 349] on input "Print Confirmation" at bounding box center [660, 345] width 213 height 38
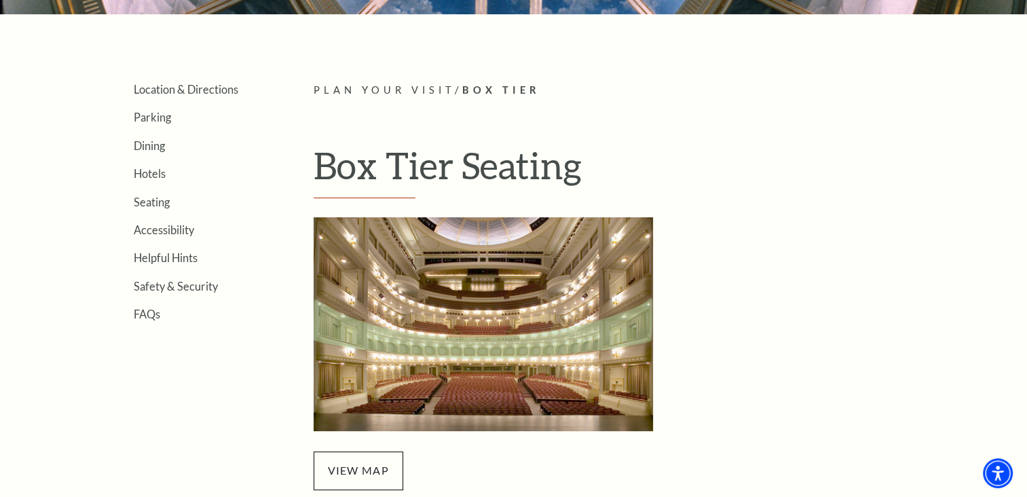
scroll to position [483, 0]
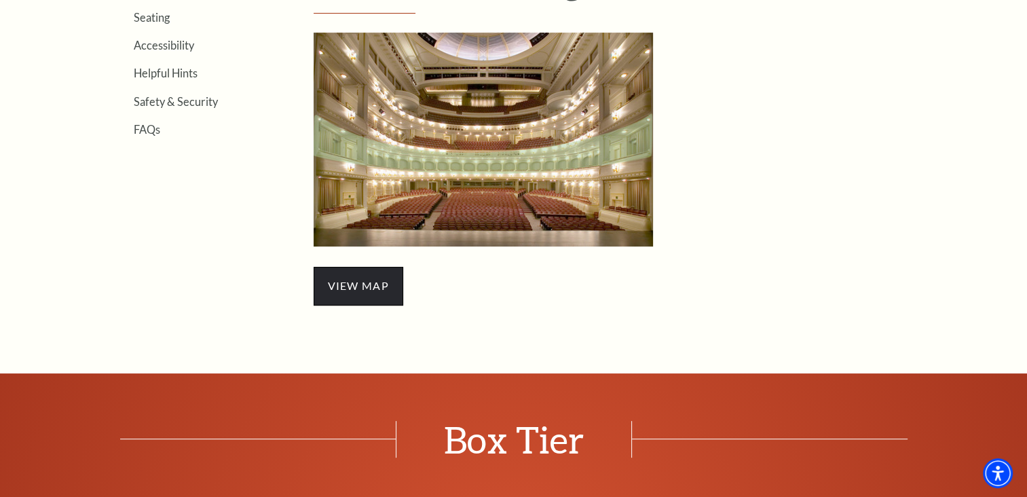
click at [352, 290] on span "view map" at bounding box center [358, 286] width 90 height 38
